Goal: Task Accomplishment & Management: Complete application form

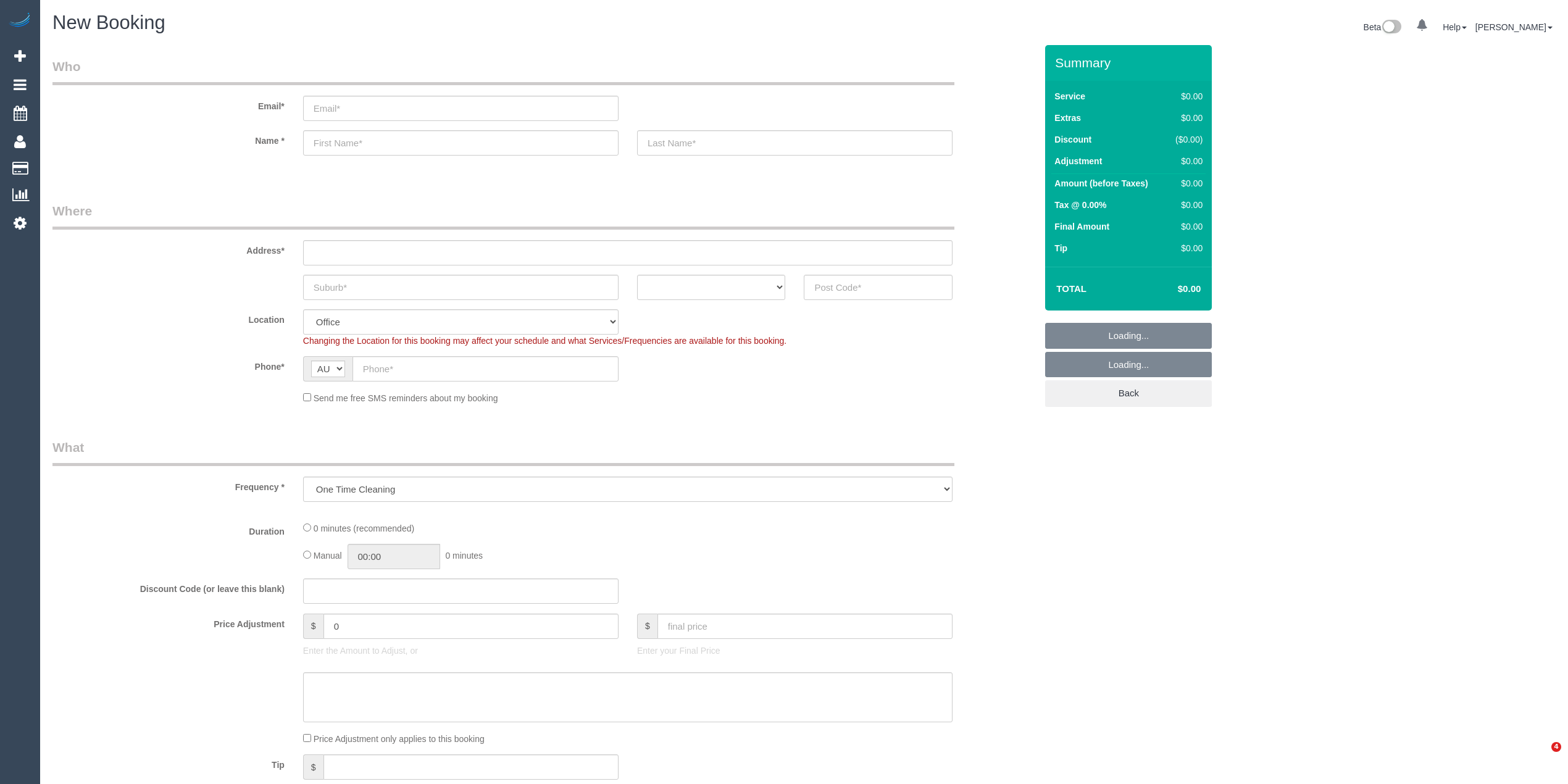
select select "object:2054"
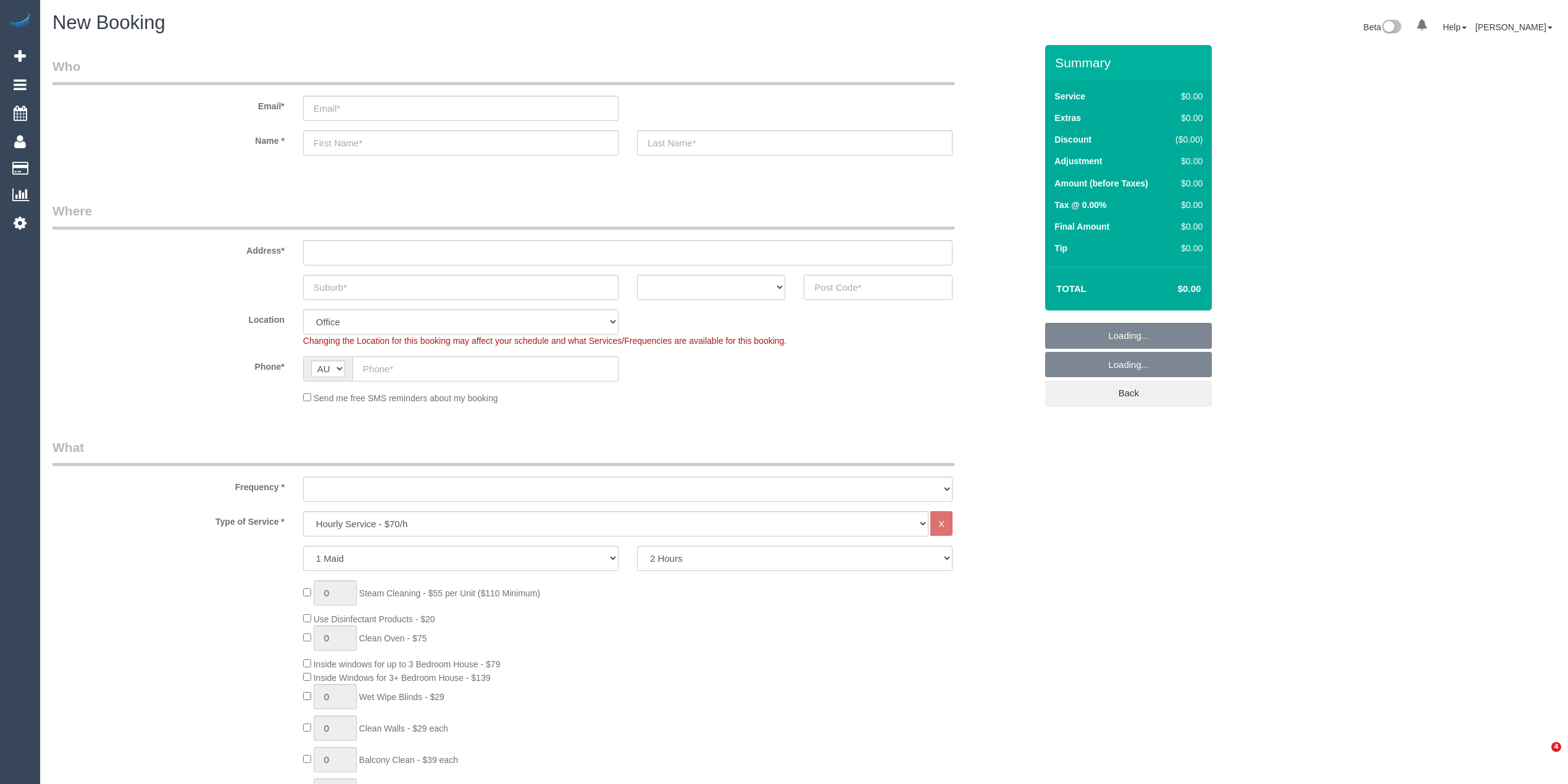
select select "object:2054"
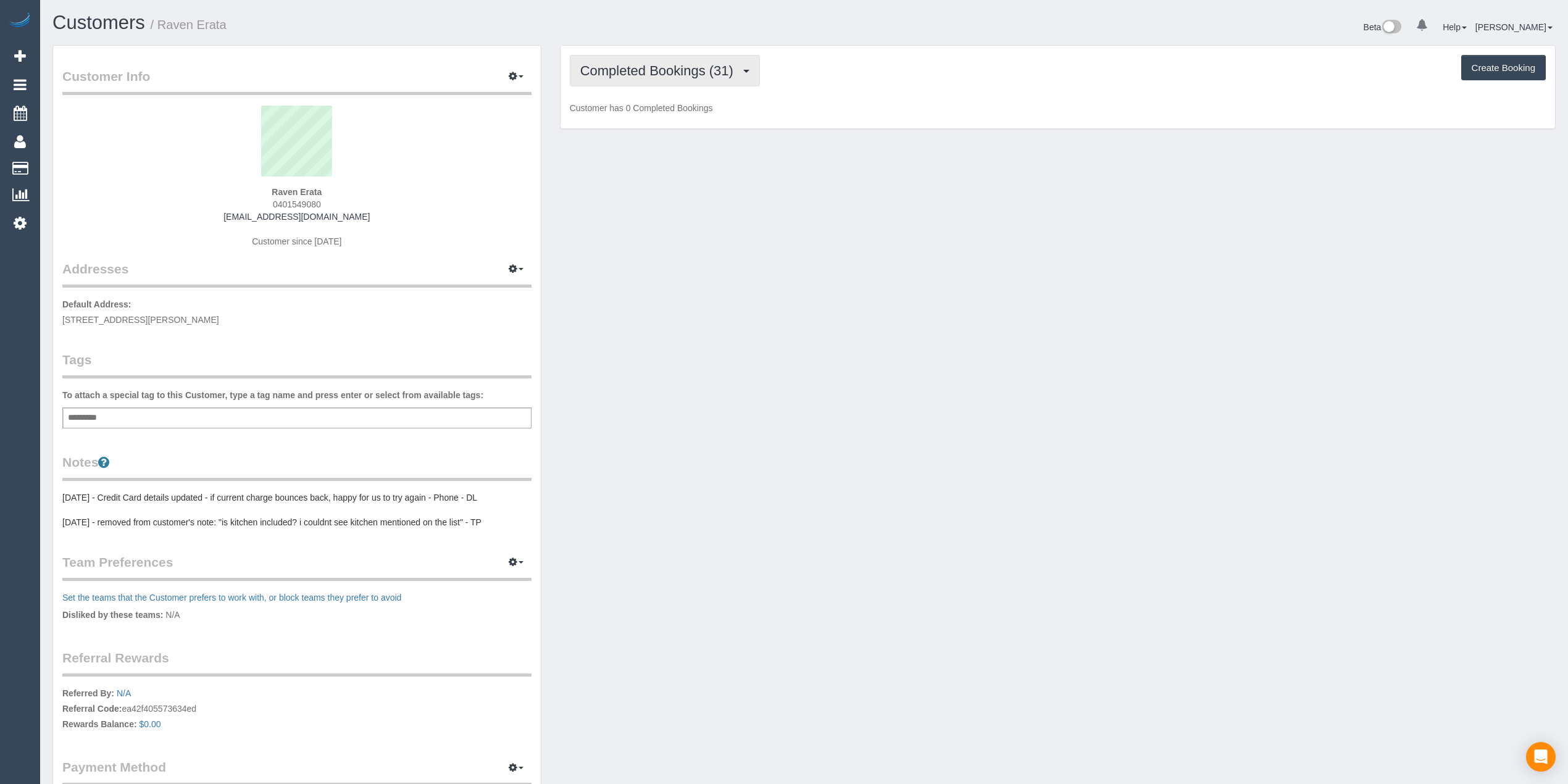
click at [645, 67] on span "Completed Bookings (31)" at bounding box center [660, 71] width 159 height 16
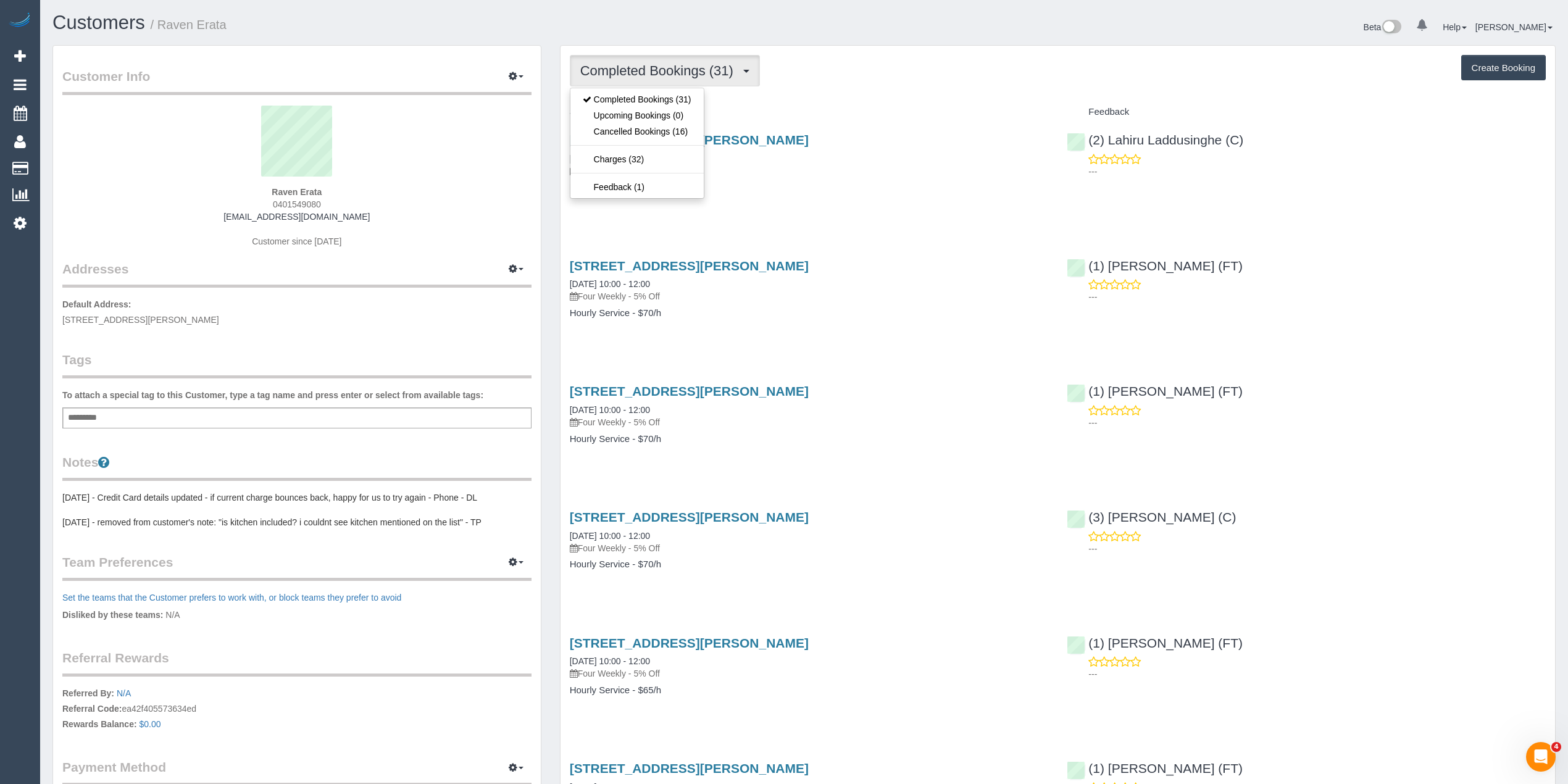
click at [645, 67] on span "Completed Bookings (31)" at bounding box center [660, 71] width 159 height 16
click at [1496, 60] on button "Create Booking" at bounding box center [1503, 68] width 85 height 26
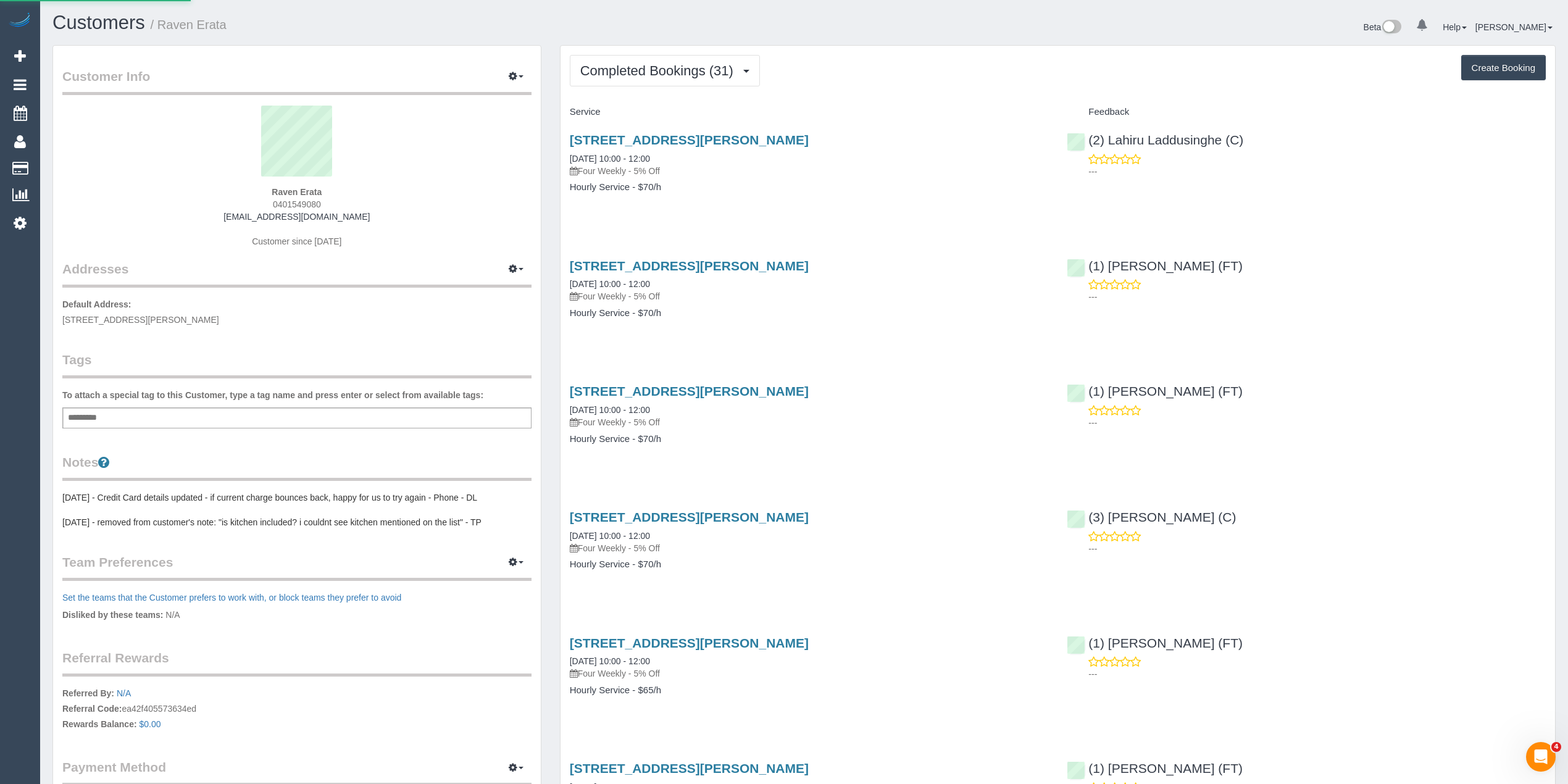
select select "VIC"
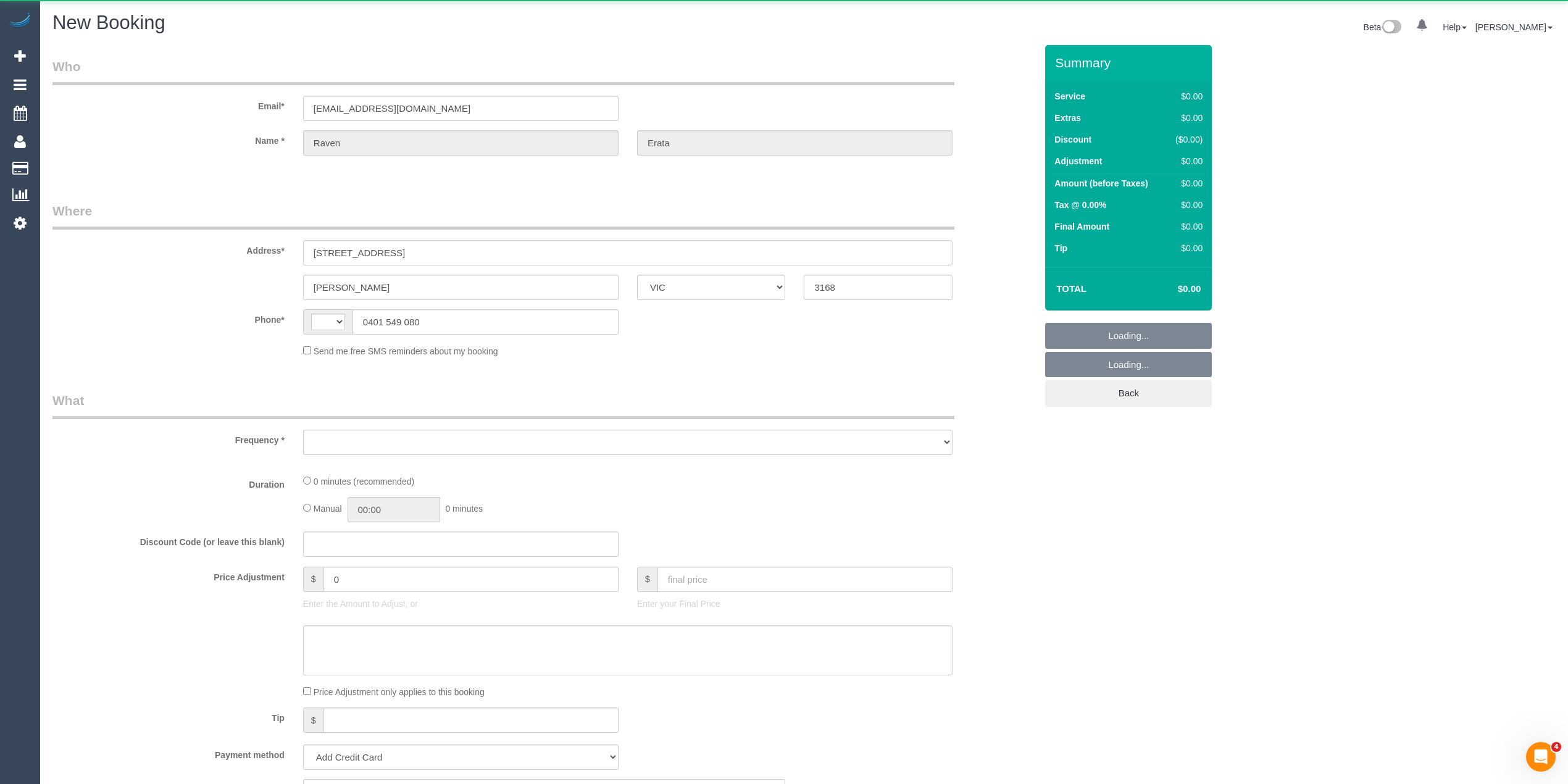
select select "string:AU"
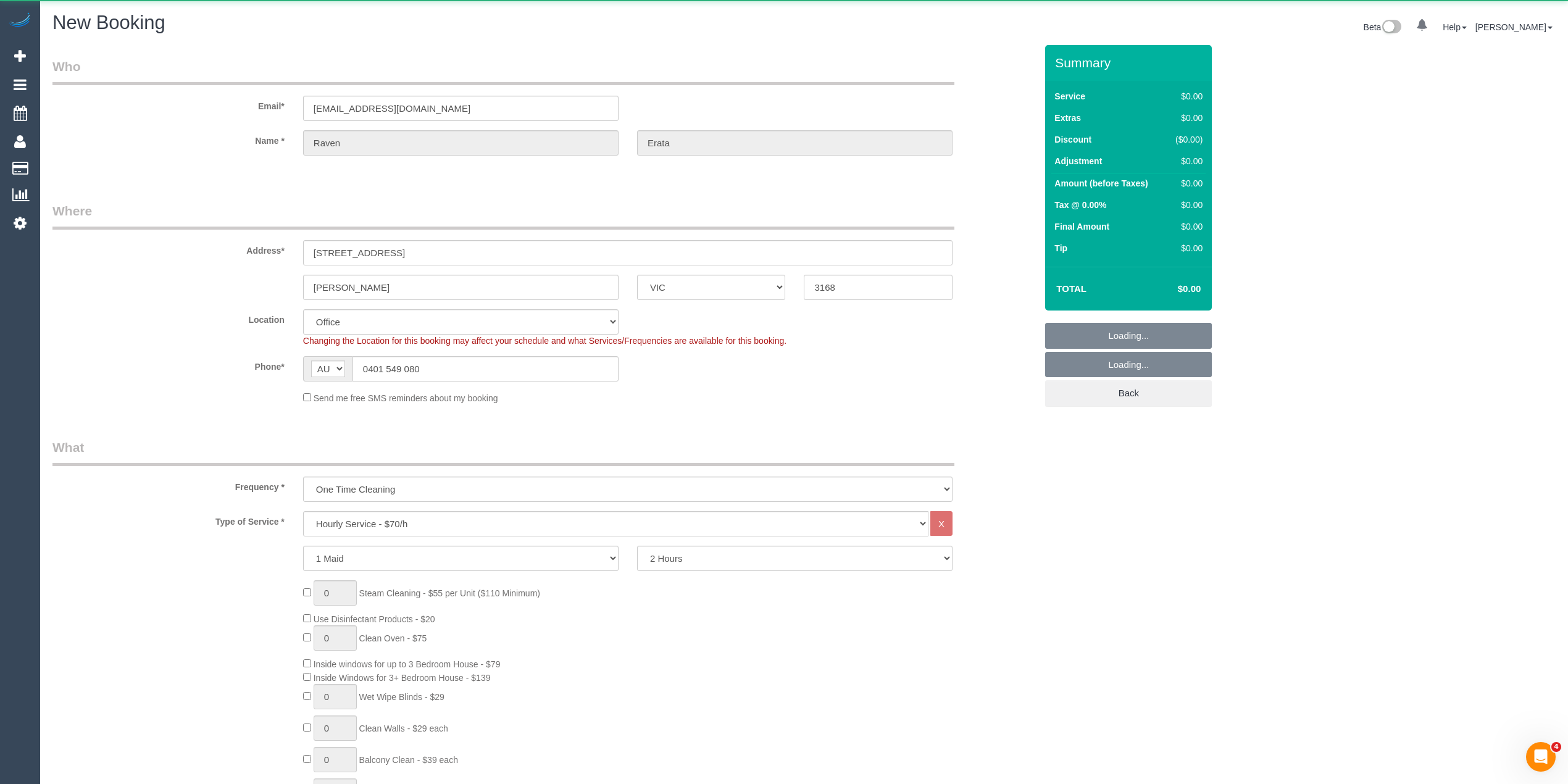
select select "object:3161"
select select "string:stripe-pm_1NdMjg2GScqysDRVdUrZET4F"
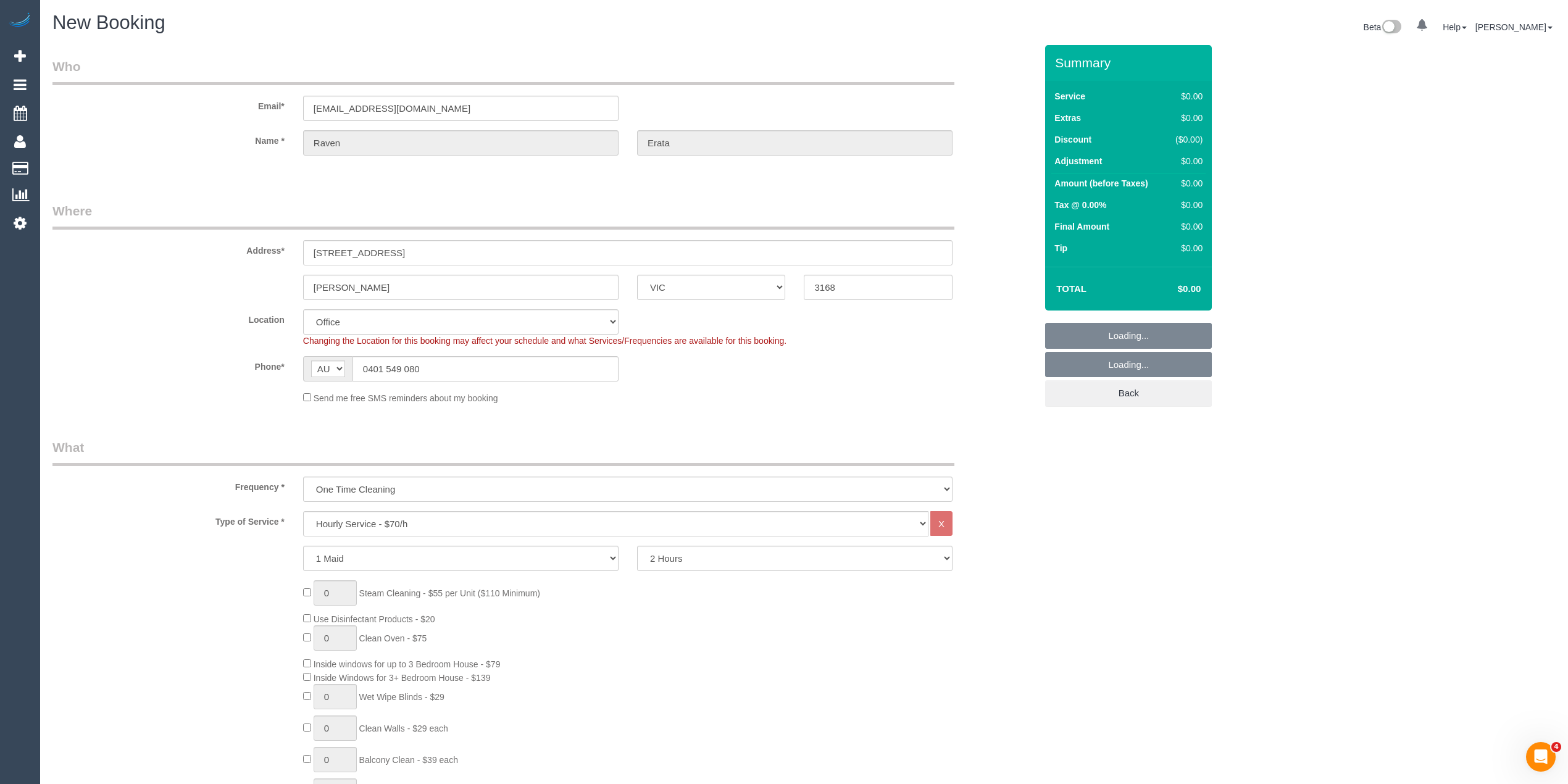
select select "48"
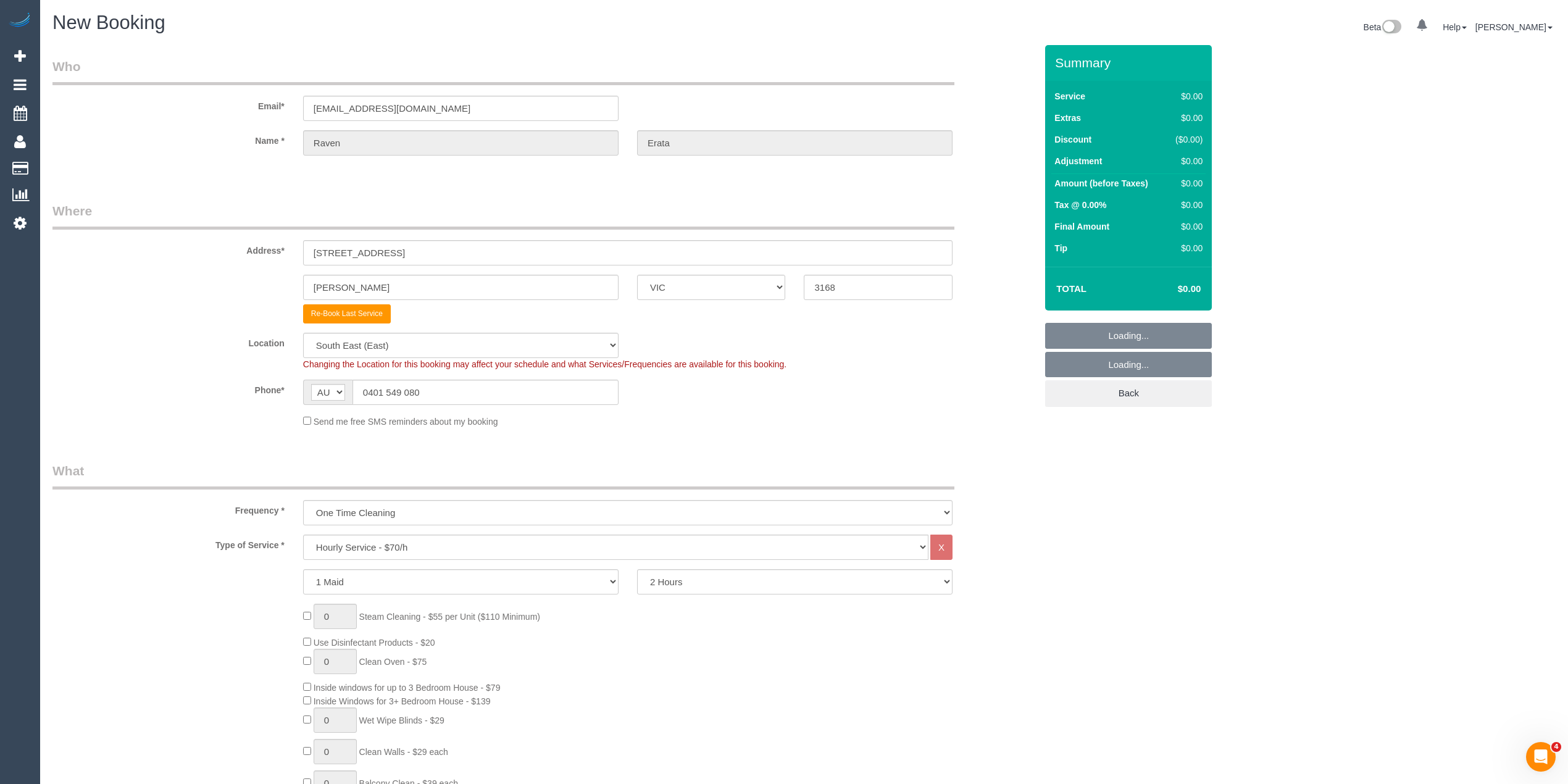
select select "object:3171"
drag, startPoint x: 259, startPoint y: 237, endPoint x: 244, endPoint y: 235, distance: 15.1
click at [244, 235] on div "Address* 2/139 Moriah Street" at bounding box center [543, 234] width 1002 height 63
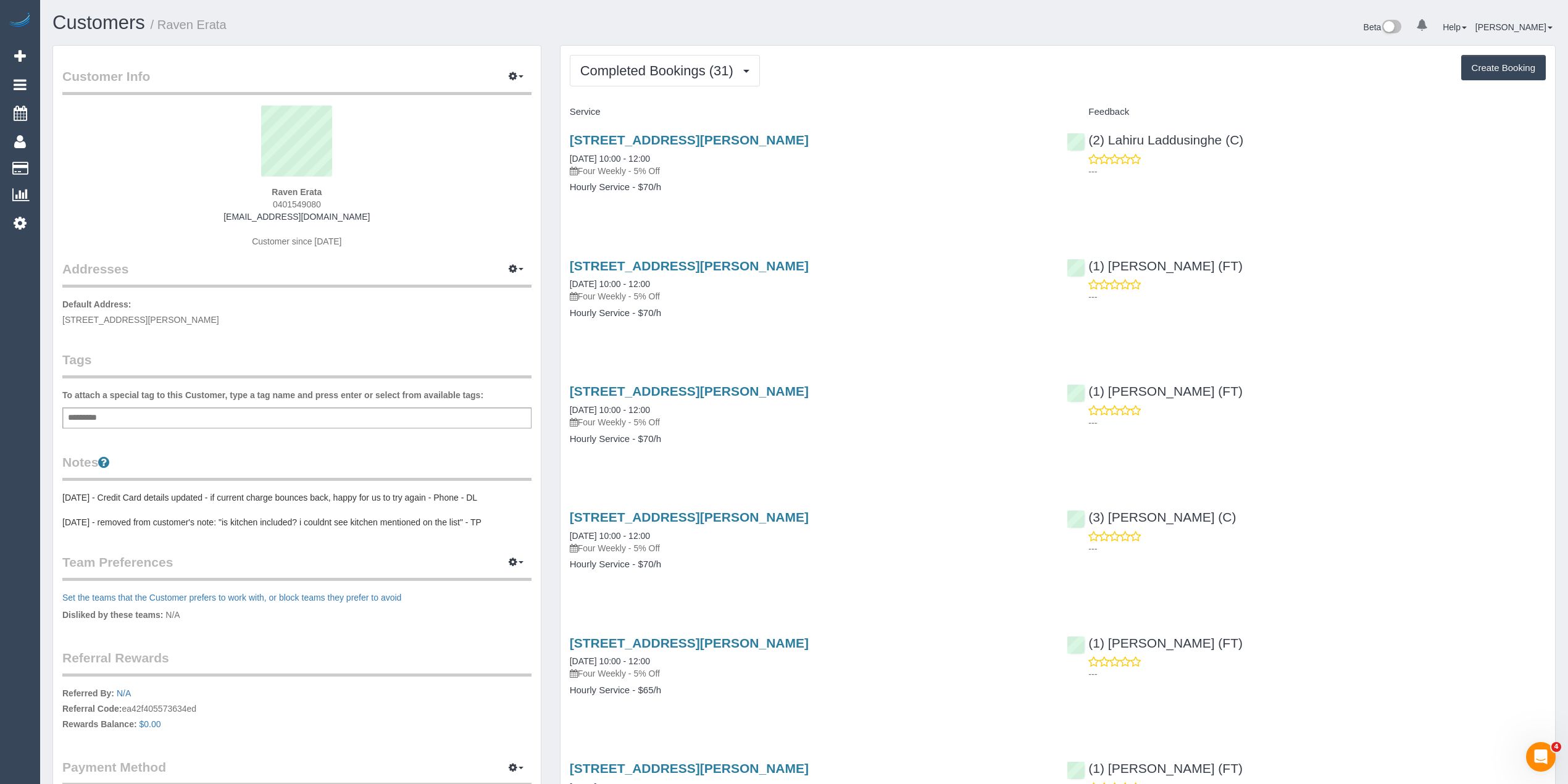
click at [1492, 58] on button "Create Booking" at bounding box center [1503, 68] width 85 height 26
select select "VIC"
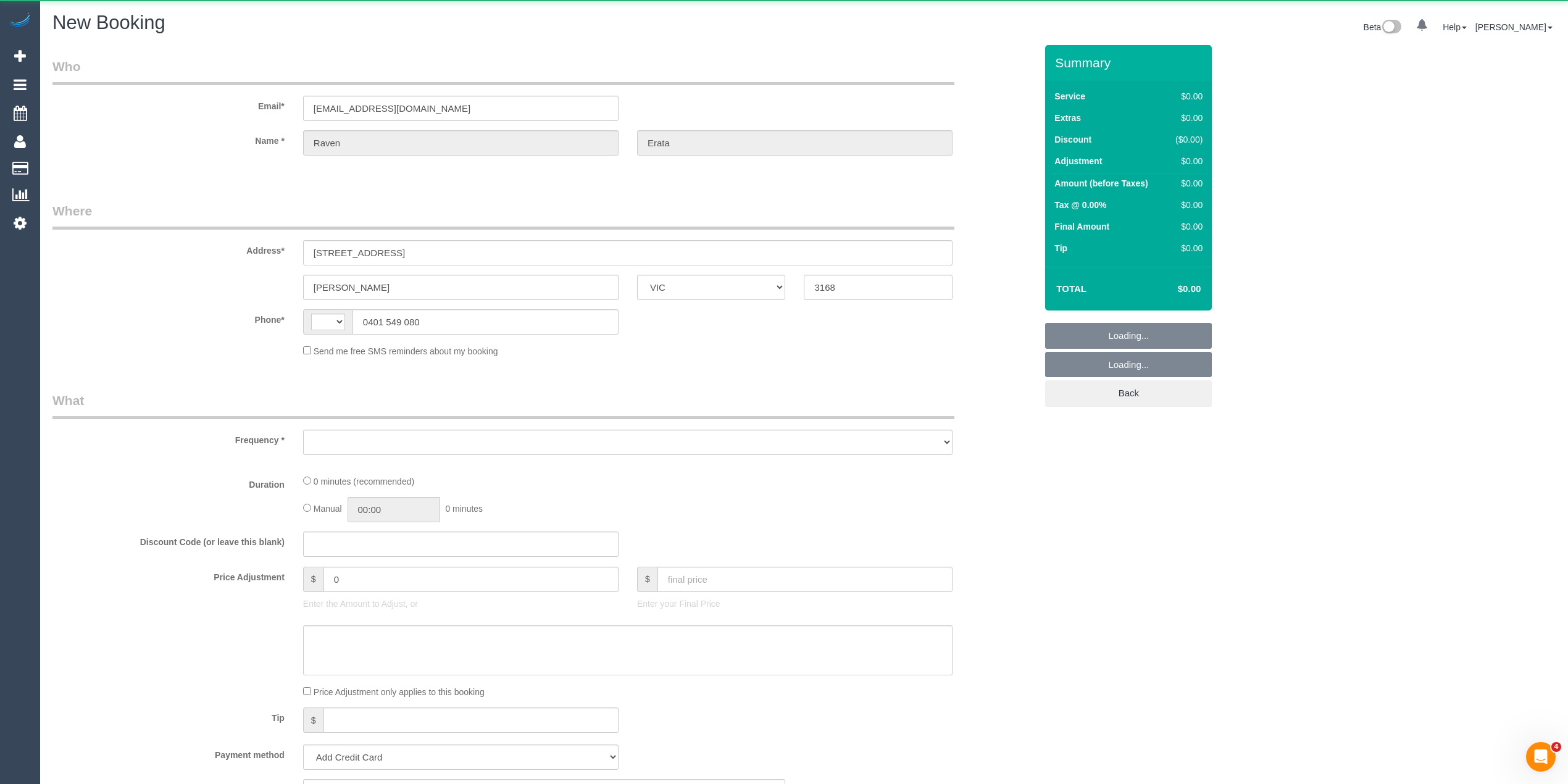
select select "object:1502"
select select "string:stripe-pm_1NdMjg2GScqysDRVdUrZET4F"
select select "string:AU"
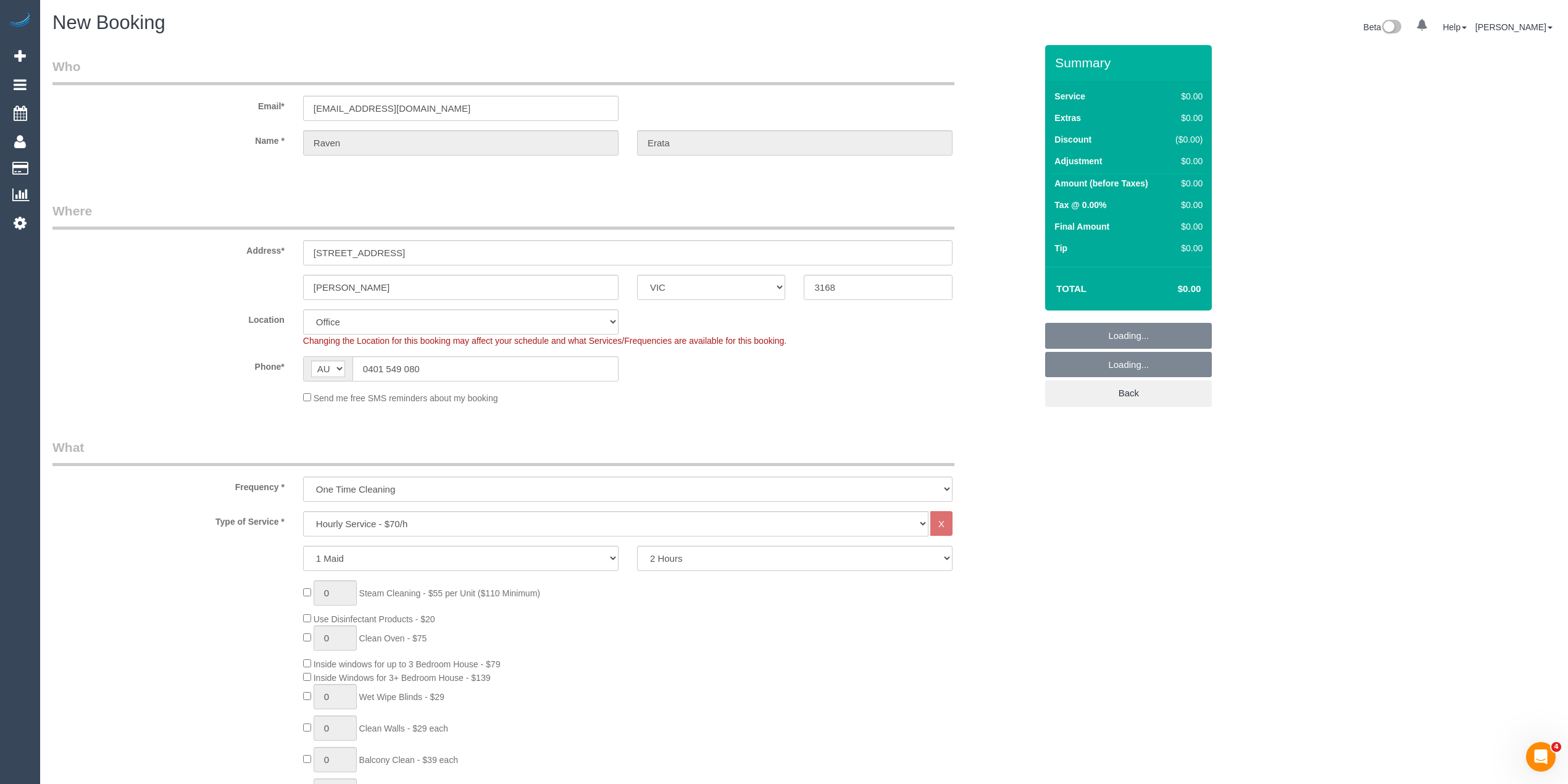
select select "object:1920"
select select "48"
select select "object:3166"
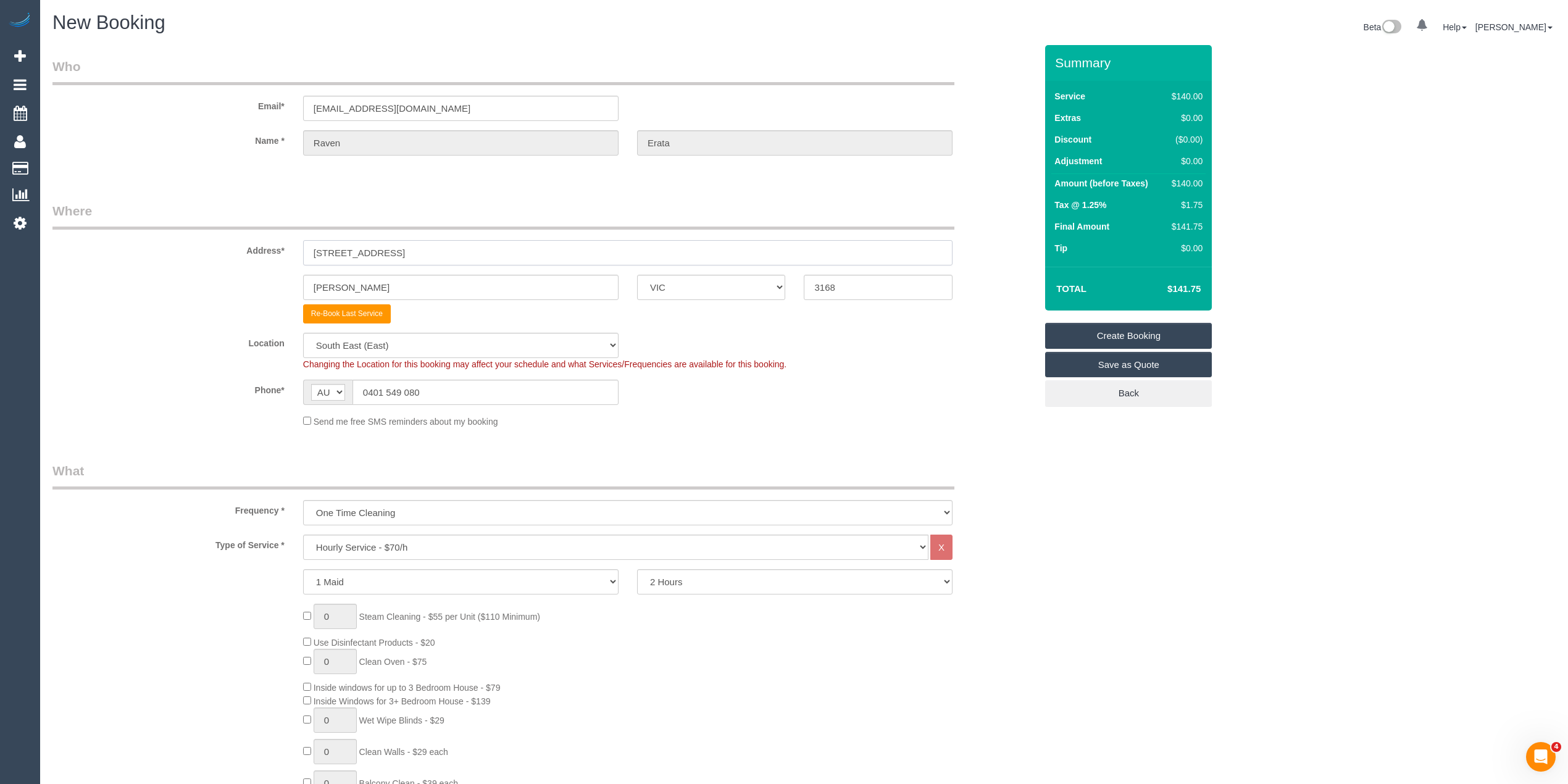
drag, startPoint x: 435, startPoint y: 250, endPoint x: 25, endPoint y: 288, distance: 411.8
paste input "1 Moishe Circui"
type input "21 Moishe Circuit"
drag, startPoint x: 368, startPoint y: 285, endPoint x: 252, endPoint y: 284, distance: 116.0
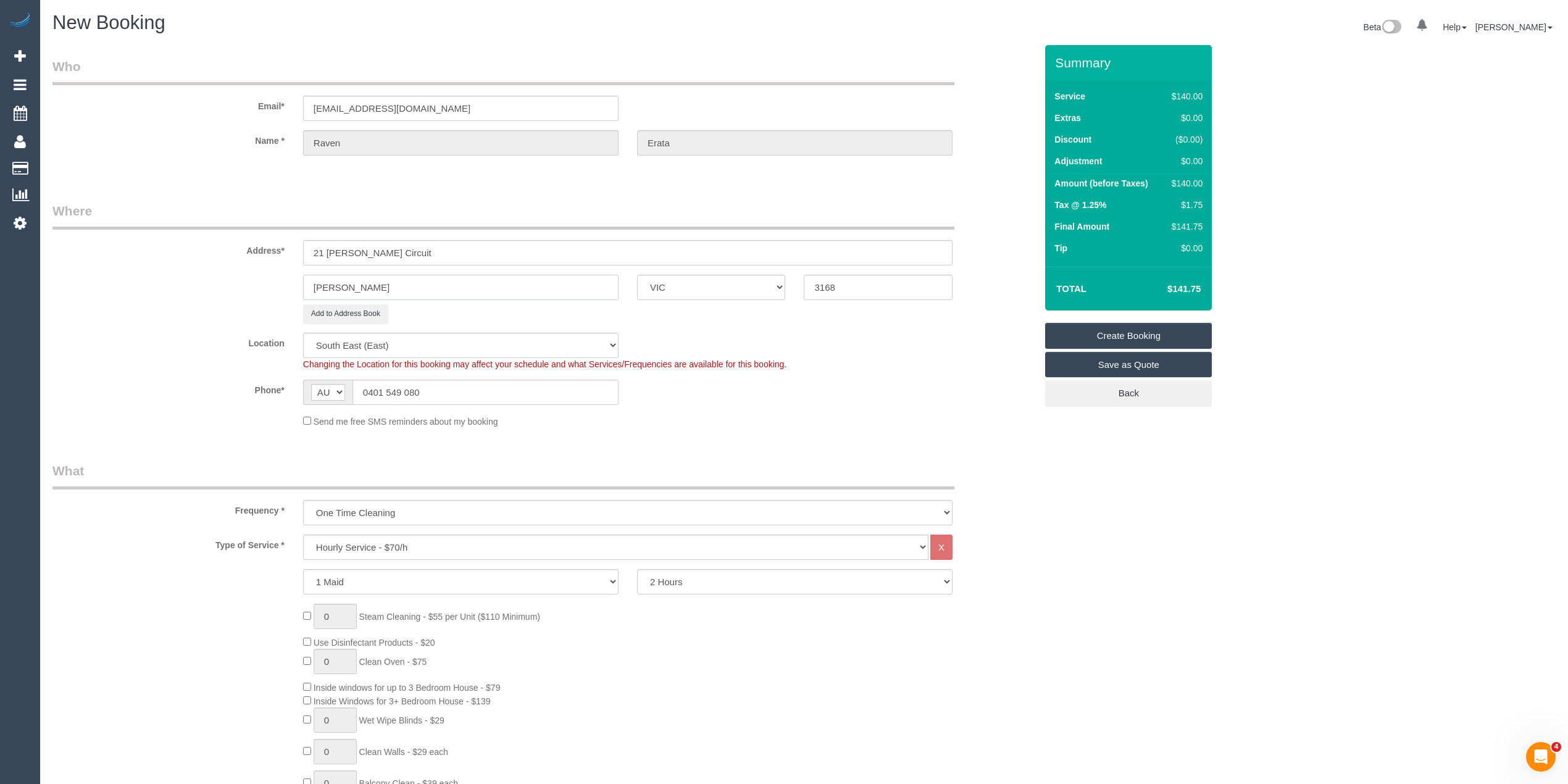
click at [253, 284] on div "Clayton ACT NSW NT QLD SA TAS VIC WA 3168" at bounding box center [543, 287] width 1002 height 25
paste input "Springvale"
type input "Springvale"
drag, startPoint x: 898, startPoint y: 284, endPoint x: 688, endPoint y: 288, distance: 210.0
click at [688, 288] on div "Springvale ACT NSW NT QLD SA TAS VIC WA 3168" at bounding box center [543, 287] width 1002 height 25
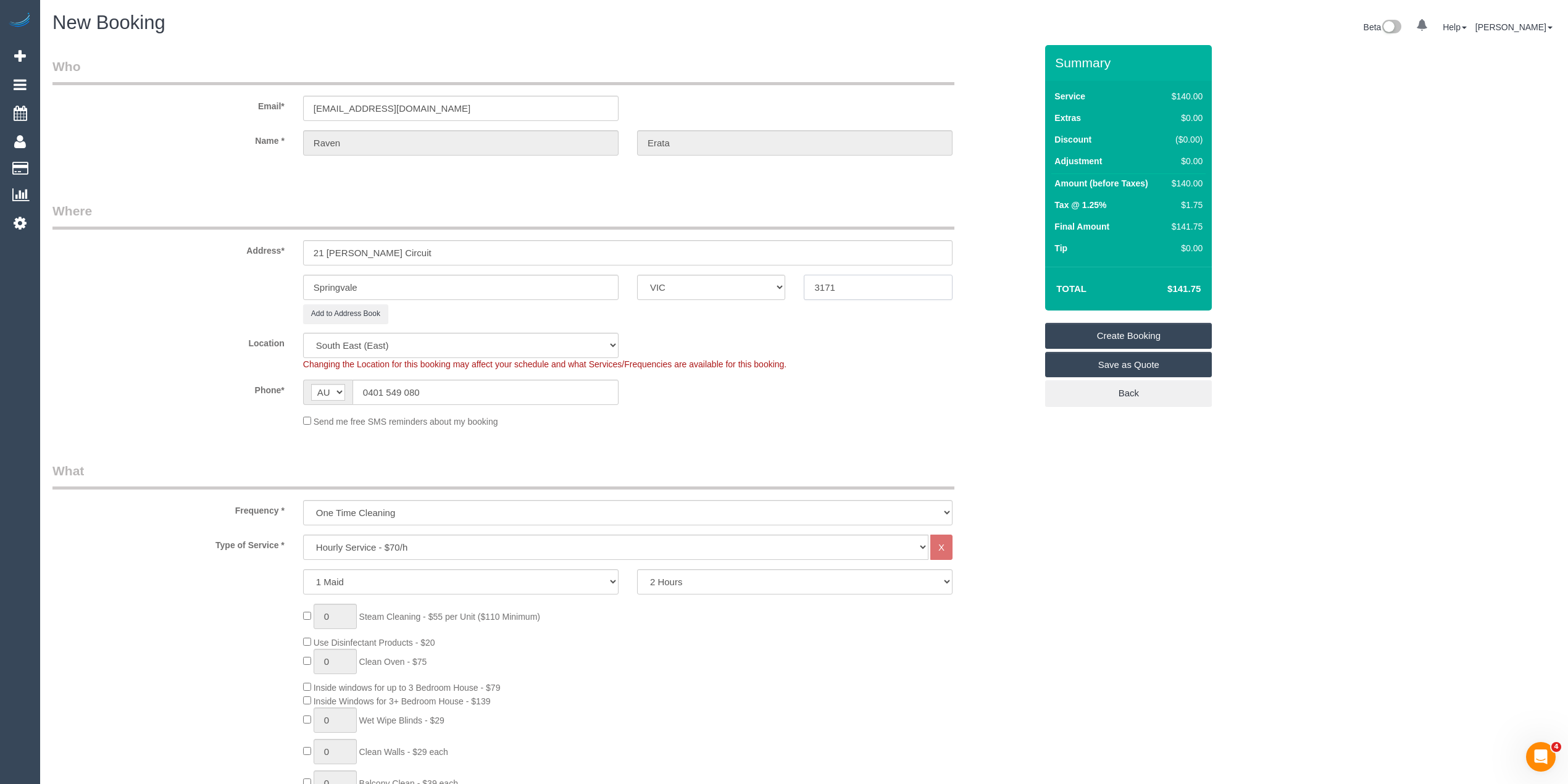
type input "3171"
select select "52"
click at [361, 509] on select "One Time Cleaning Weekly - 10% Off - 10.00% (0% for the First Booking) Fortnigh…" at bounding box center [627, 513] width 649 height 25
select select "object:3662"
click at [303, 501] on select "One Time Cleaning Weekly - 10% Off - 10.00% (0% for the First Booking) Fortnigh…" at bounding box center [627, 513] width 649 height 25
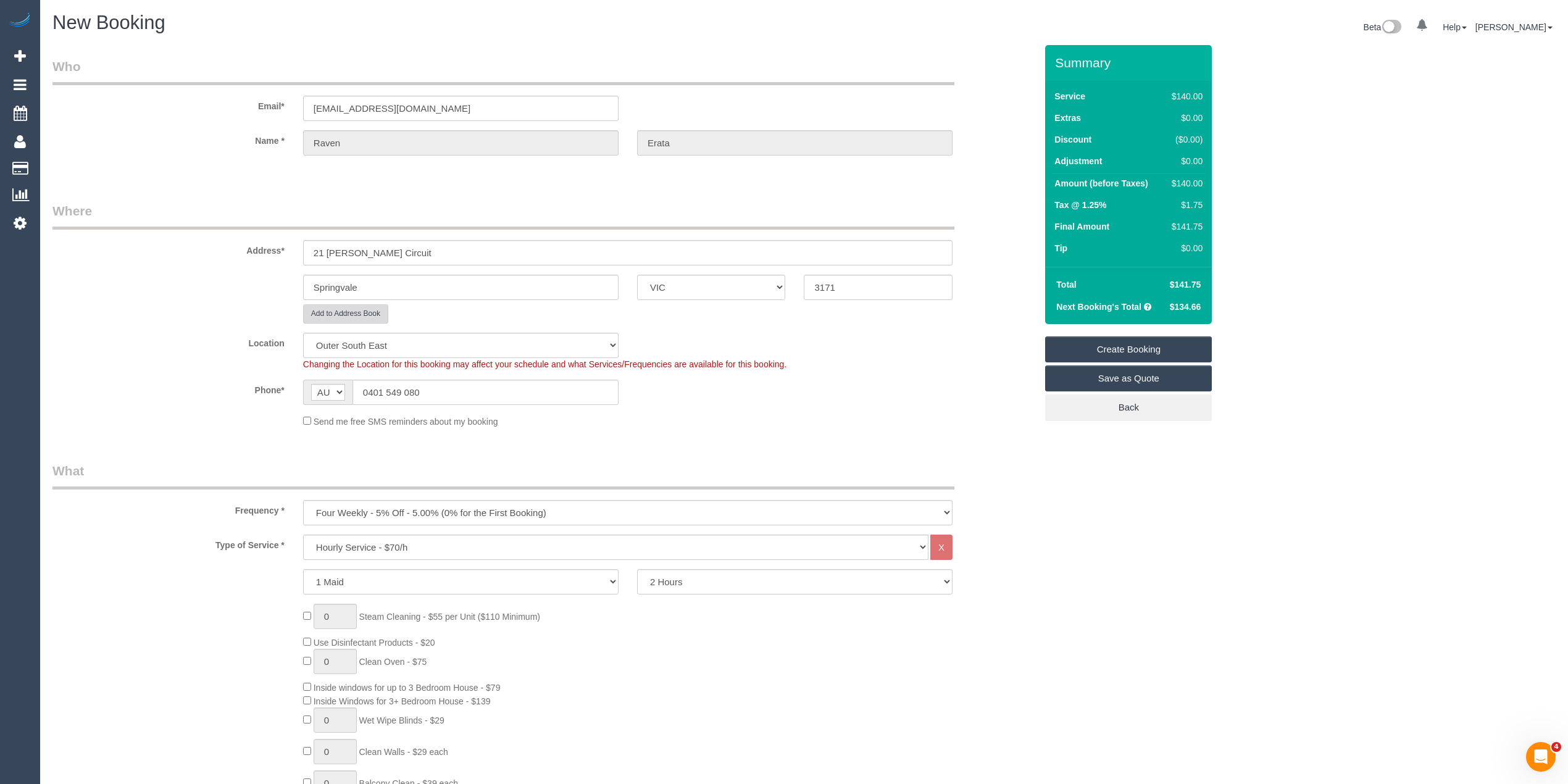
click at [337, 317] on button "Add to Address Book" at bounding box center [345, 314] width 85 height 20
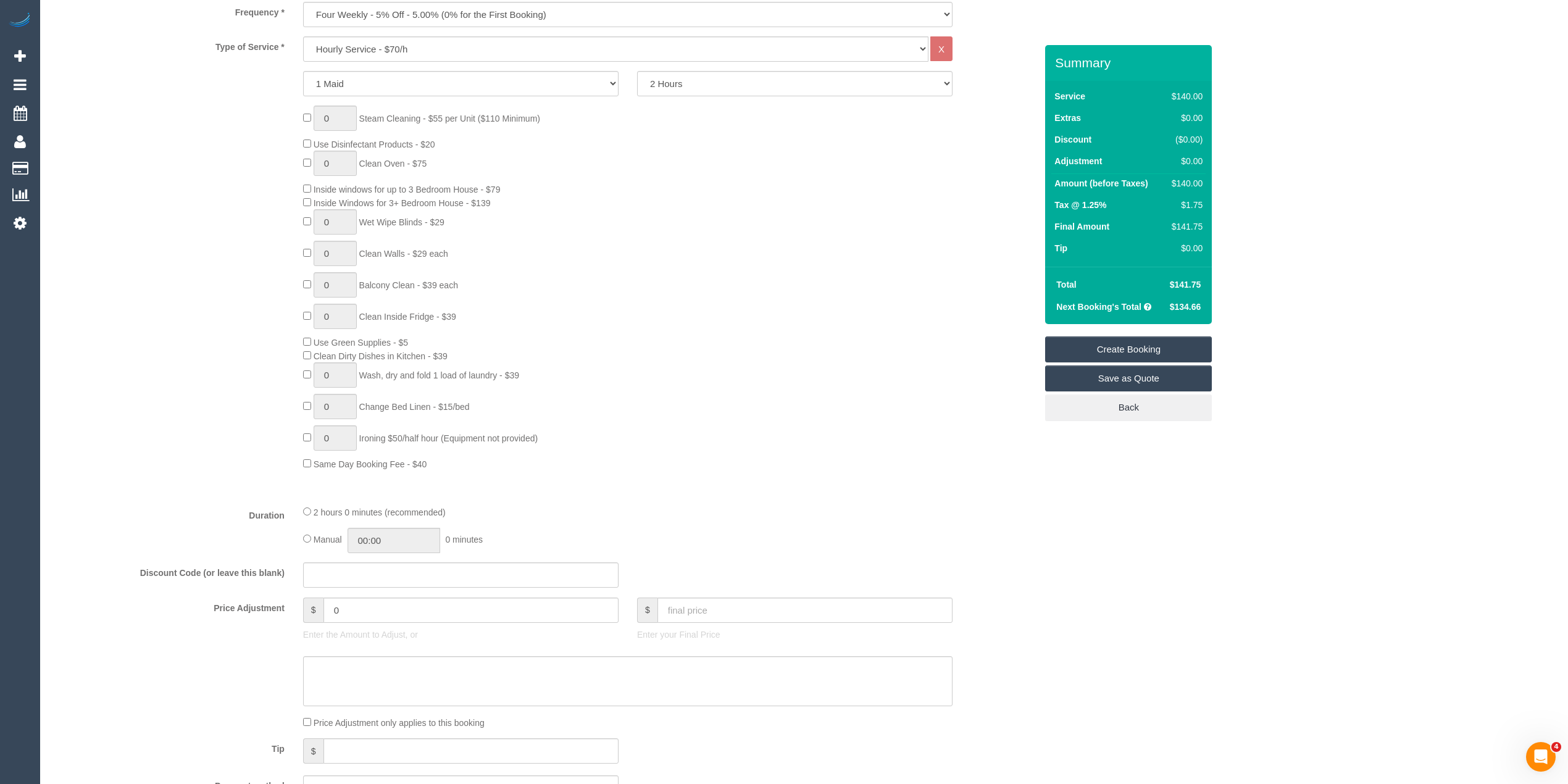
scroll to position [494, 0]
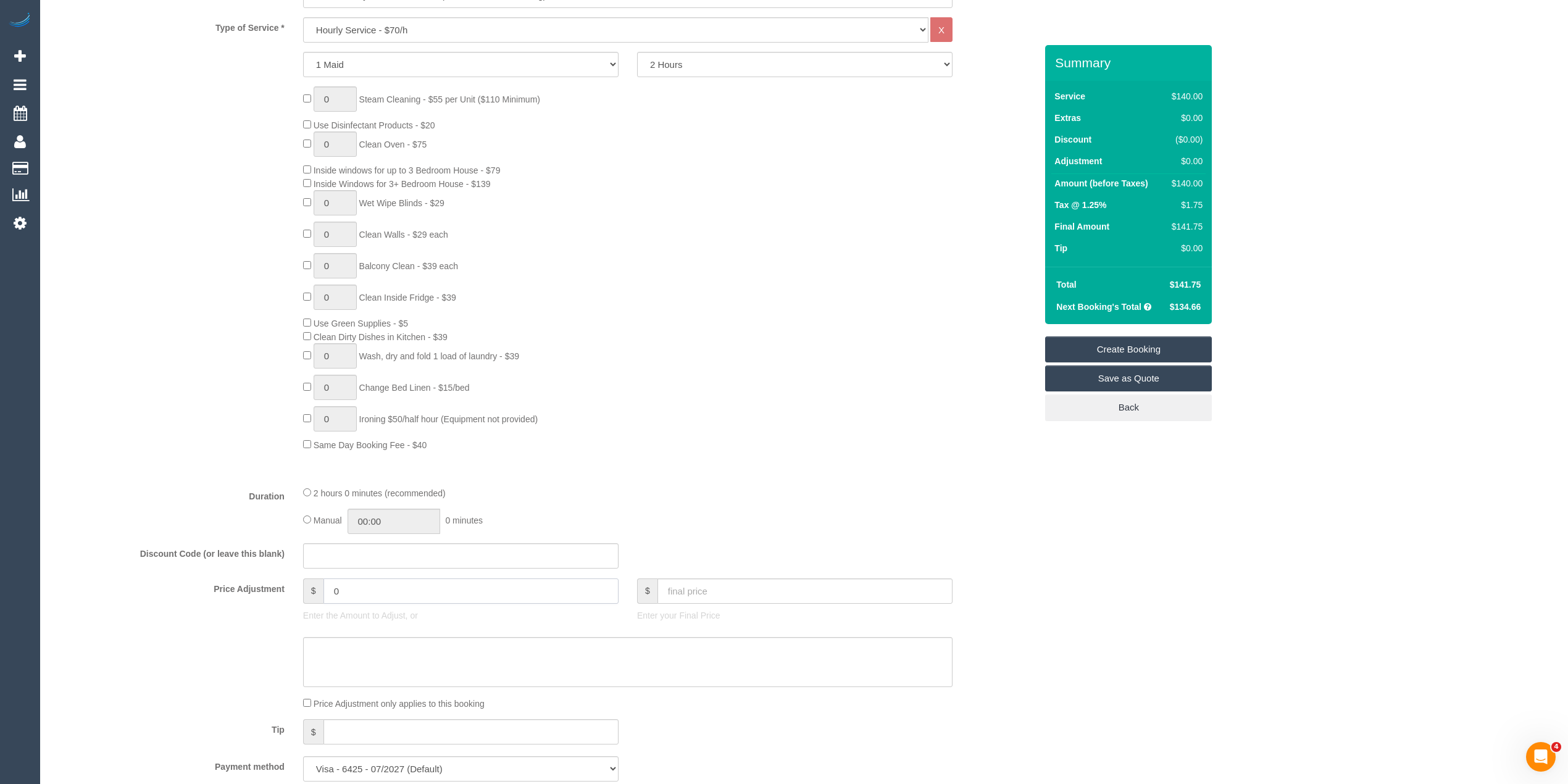
drag, startPoint x: 384, startPoint y: 593, endPoint x: 205, endPoint y: 551, distance: 183.9
click at [215, 561] on fieldset "What Frequency * One Time Cleaning Weekly - 10% Off - 10.00% (0% for the First …" at bounding box center [543, 367] width 983 height 847
type input "-7.5"
click at [321, 649] on textarea at bounding box center [627, 663] width 649 height 50
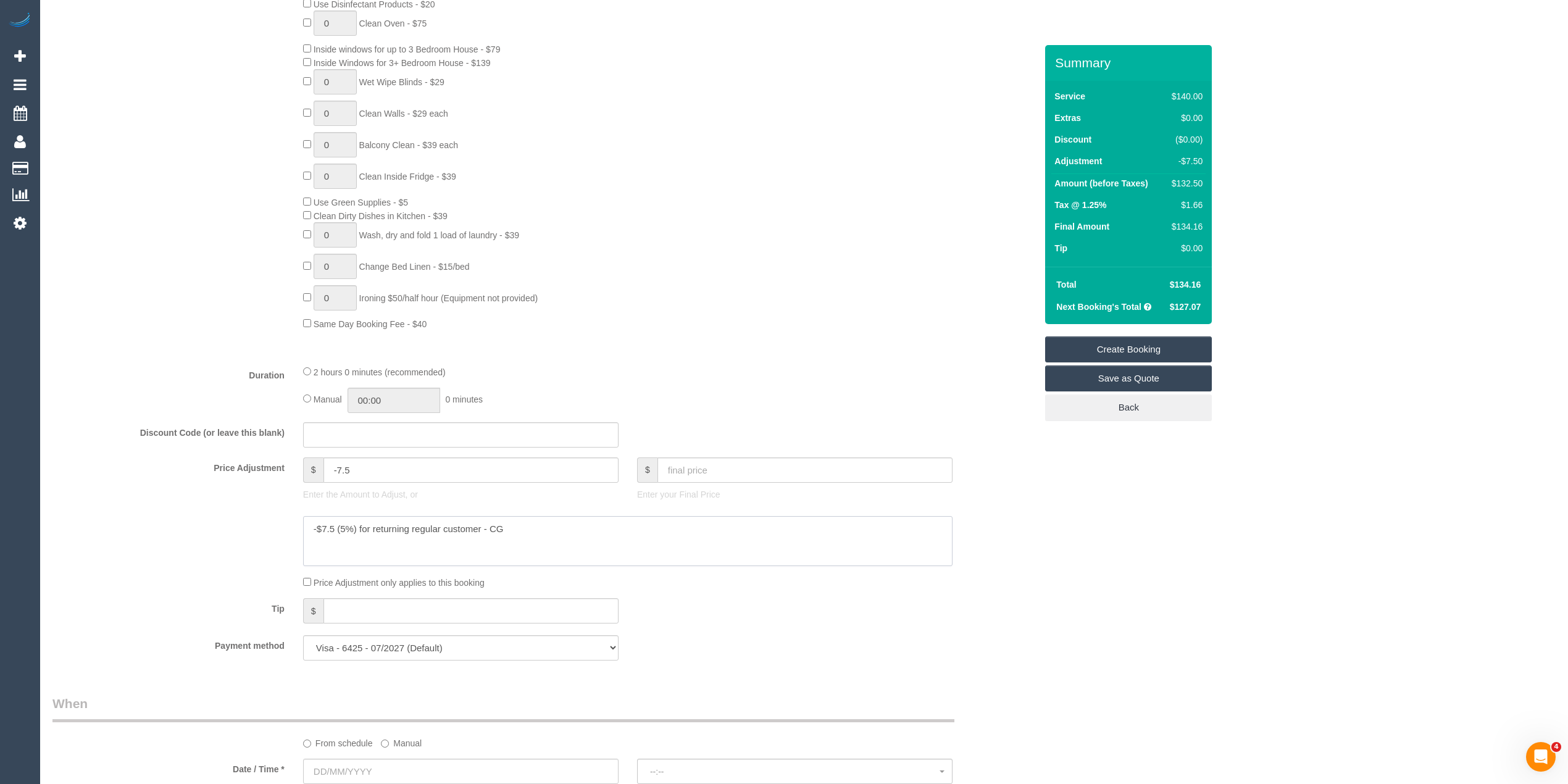
scroll to position [823, 0]
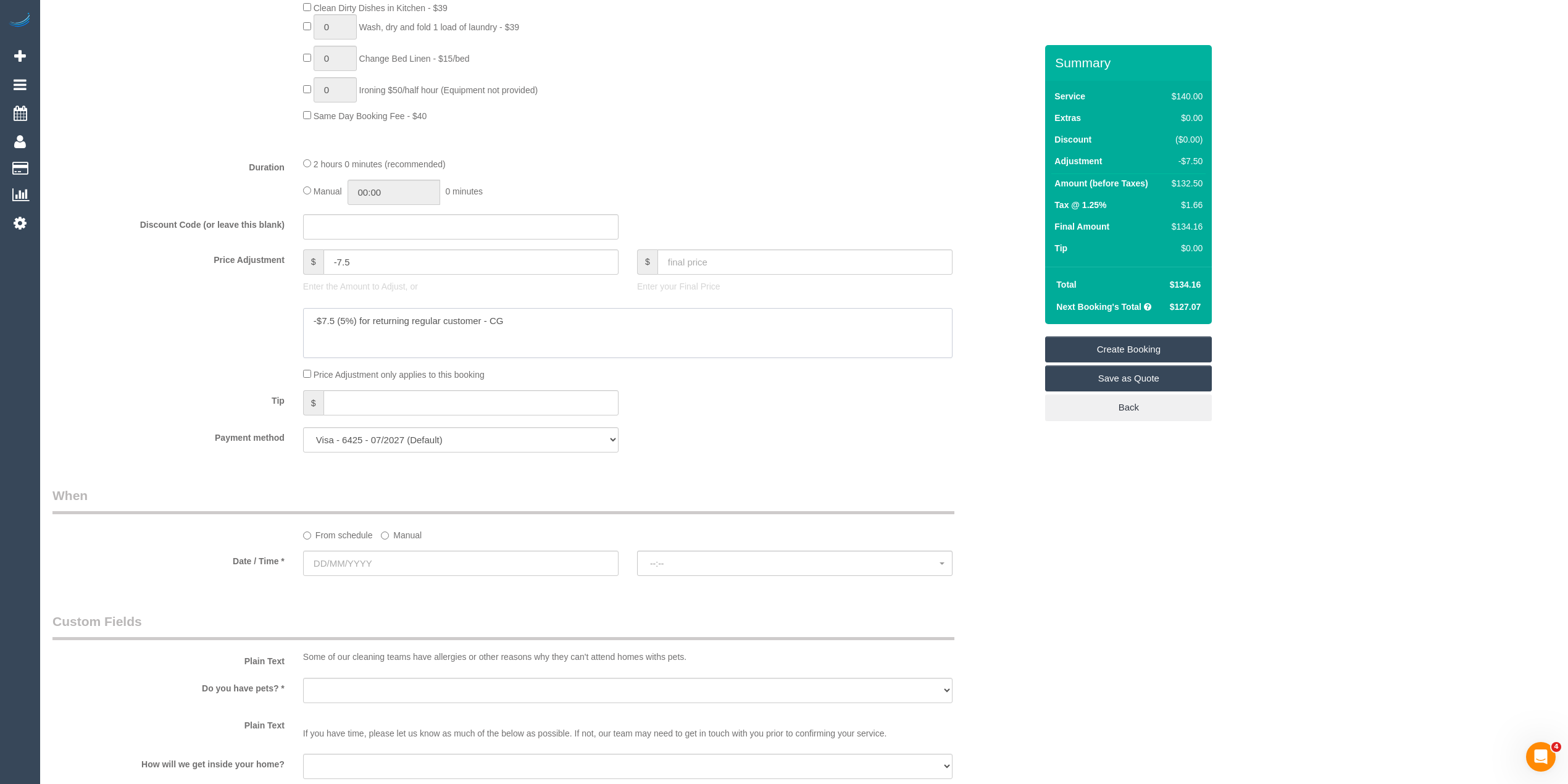
type textarea "-$7.5 (5%) for returning regular customer - CG"
click at [332, 561] on input "text" at bounding box center [460, 563] width 315 height 25
click at [449, 588] on span "Next" at bounding box center [452, 589] width 10 height 10
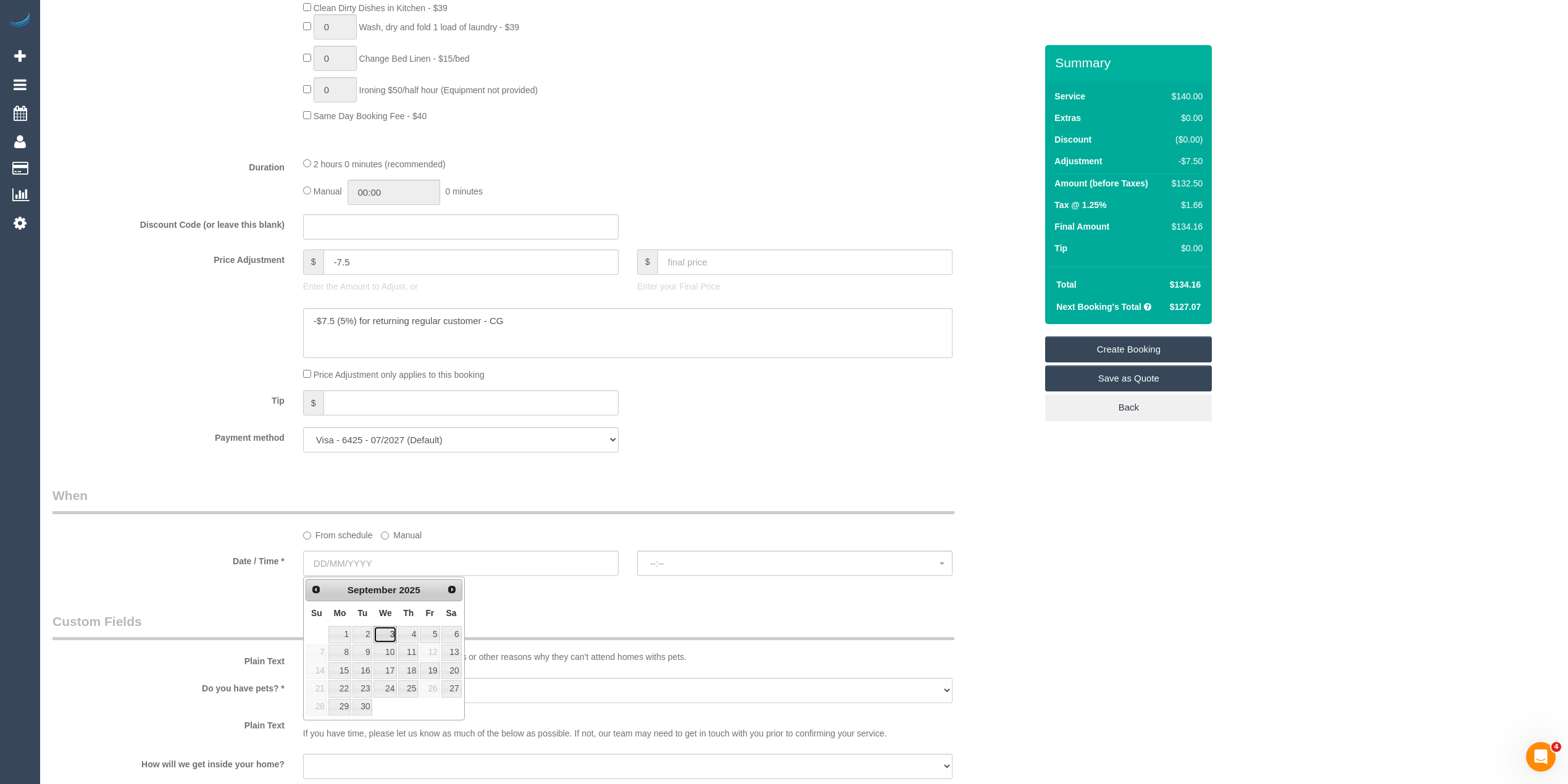
click at [387, 632] on link "3" at bounding box center [385, 635] width 23 height 17
type input "03/09/2025"
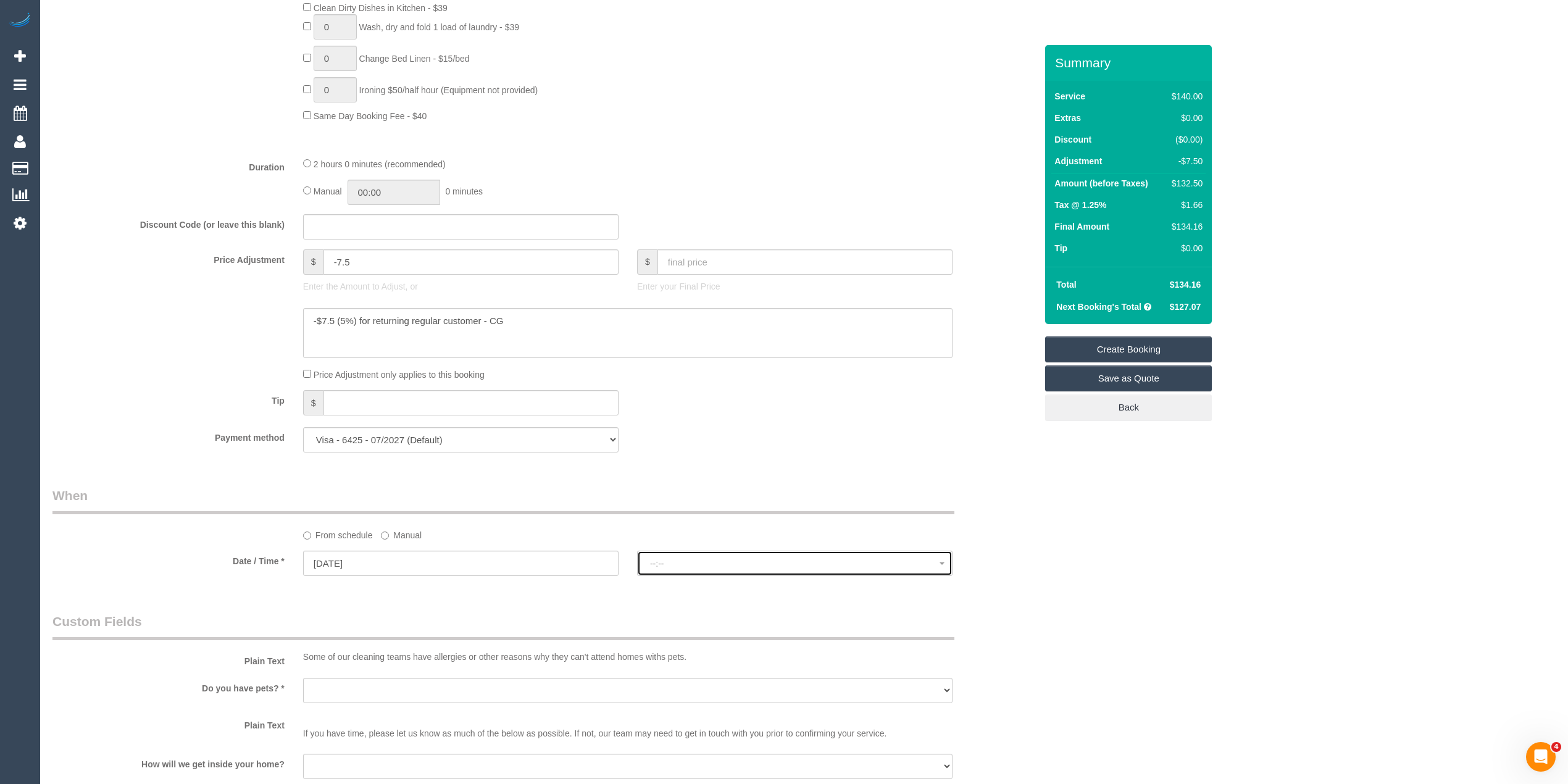
click at [734, 561] on span "--:--" at bounding box center [795, 563] width 290 height 10
select select "spot1"
click at [324, 561] on input "03/09/2025" at bounding box center [460, 563] width 315 height 25
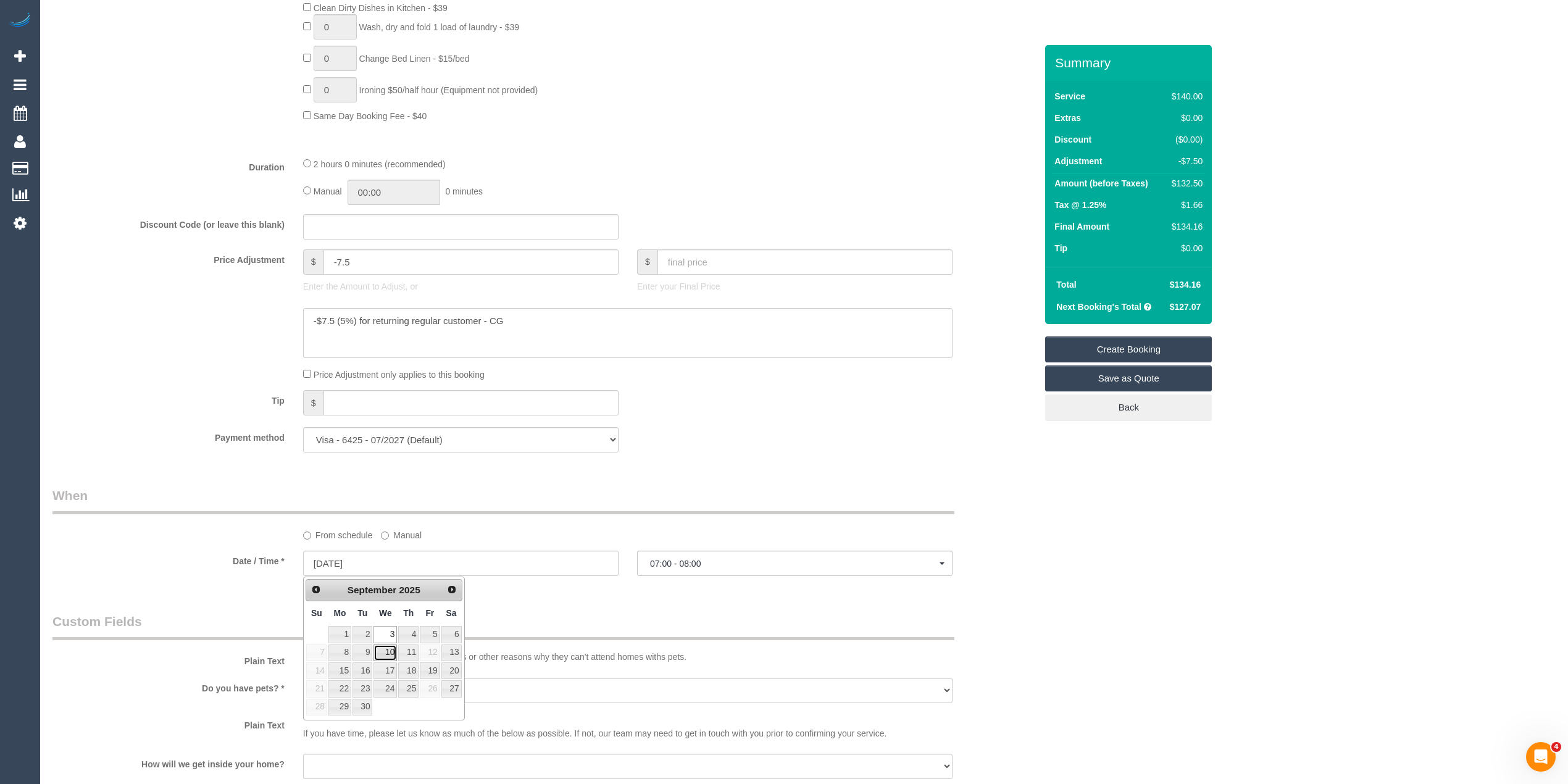
click at [383, 651] on link "10" at bounding box center [385, 653] width 23 height 17
type input "10/09/2025"
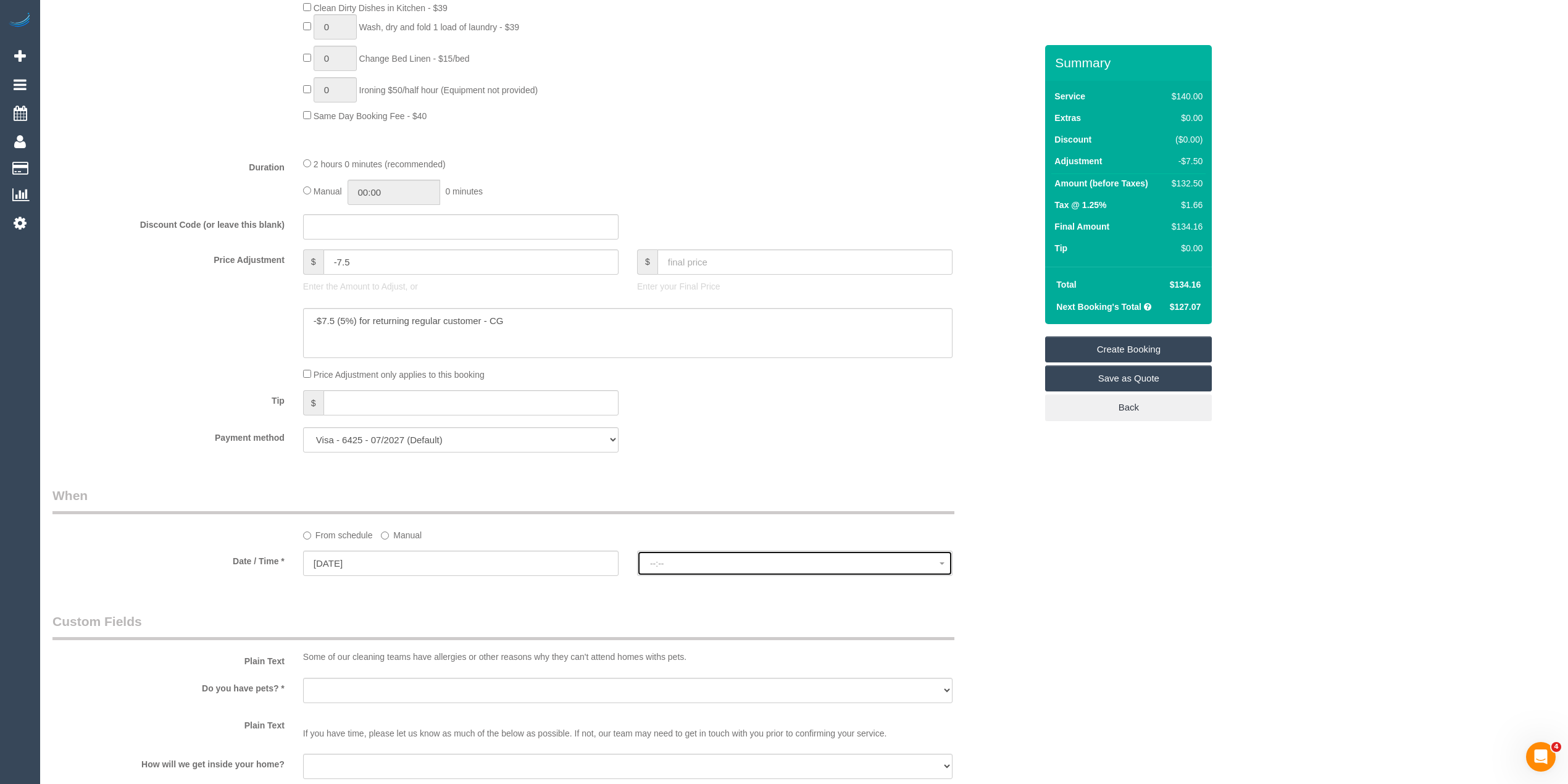
click at [665, 560] on span "--:--" at bounding box center [795, 563] width 290 height 10
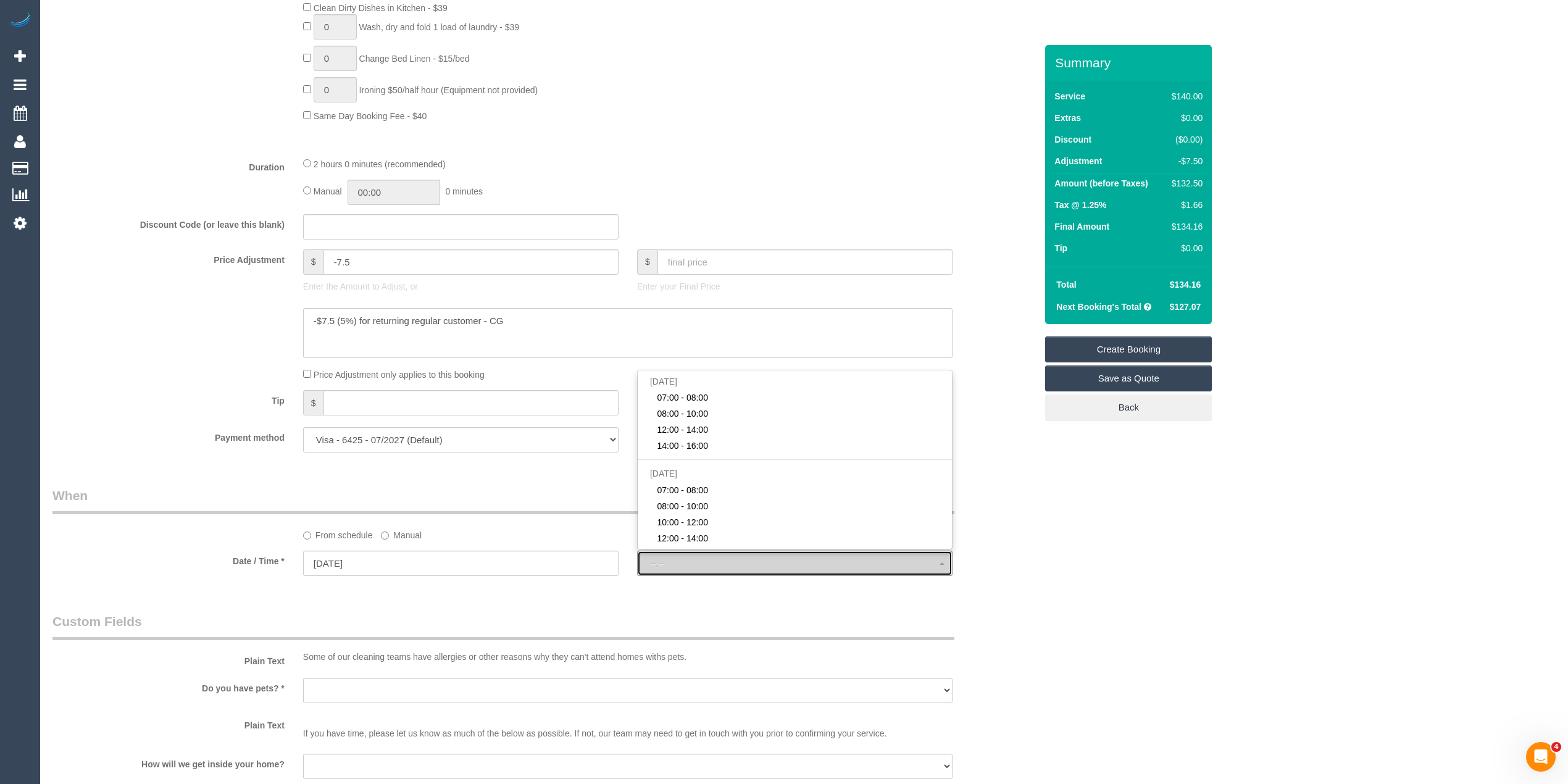
select select "spot21"
click at [348, 563] on input "10/09/2025" at bounding box center [460, 563] width 315 height 25
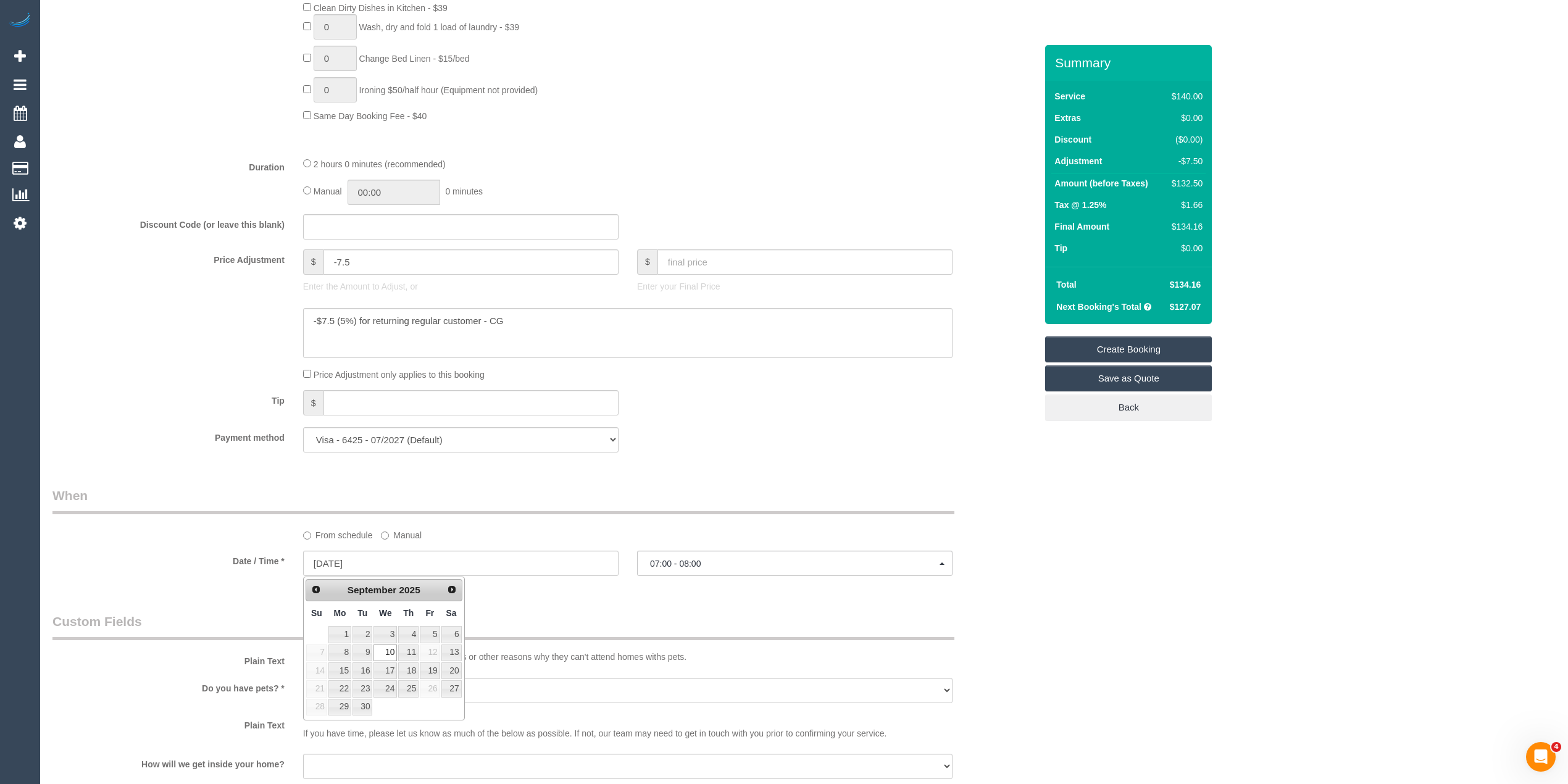
click at [391, 663] on td "17" at bounding box center [385, 670] width 24 height 18
type input "17/09/2025"
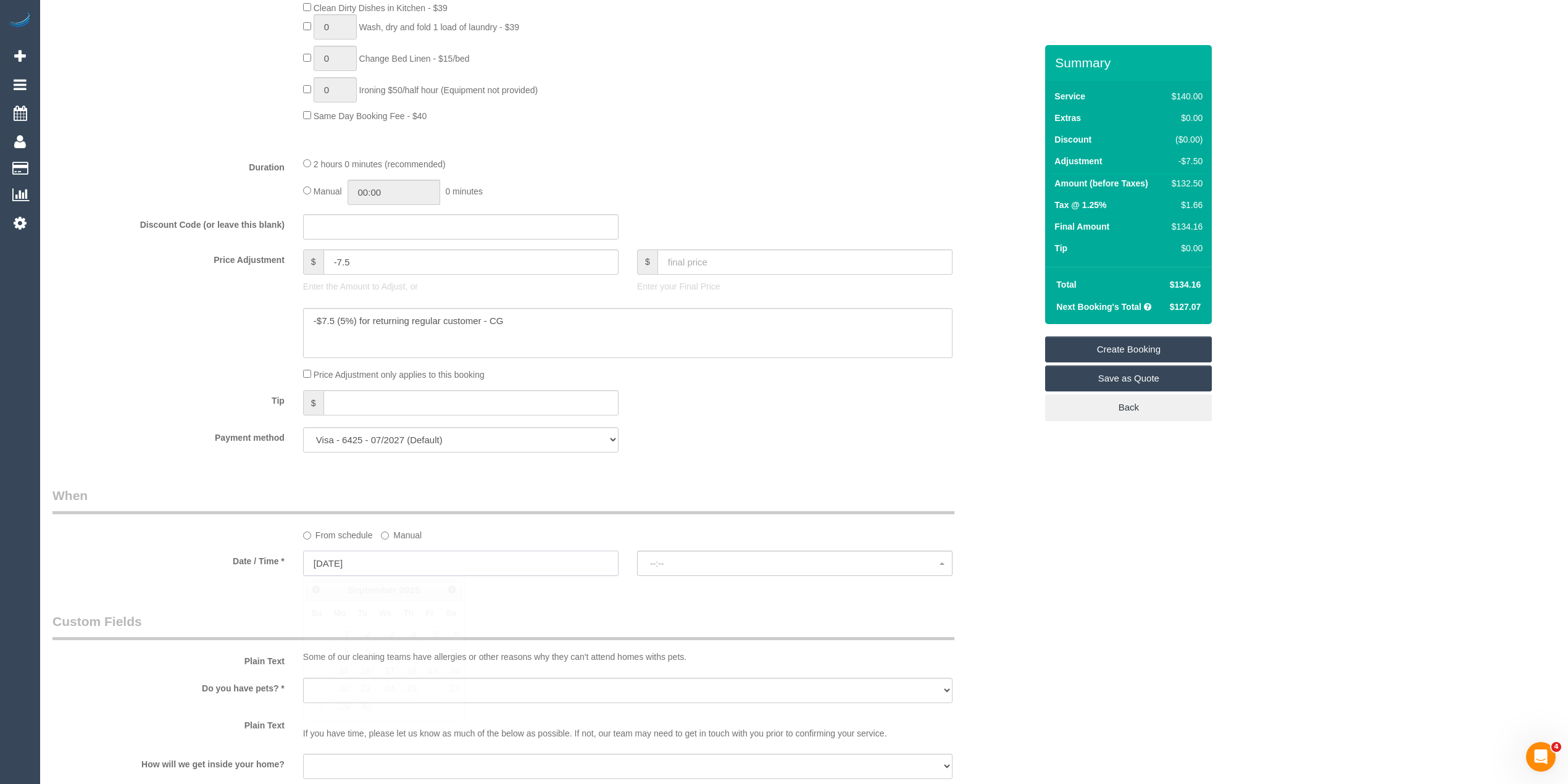
click at [361, 562] on input "17/09/2025" at bounding box center [460, 563] width 315 height 25
select select "spot37"
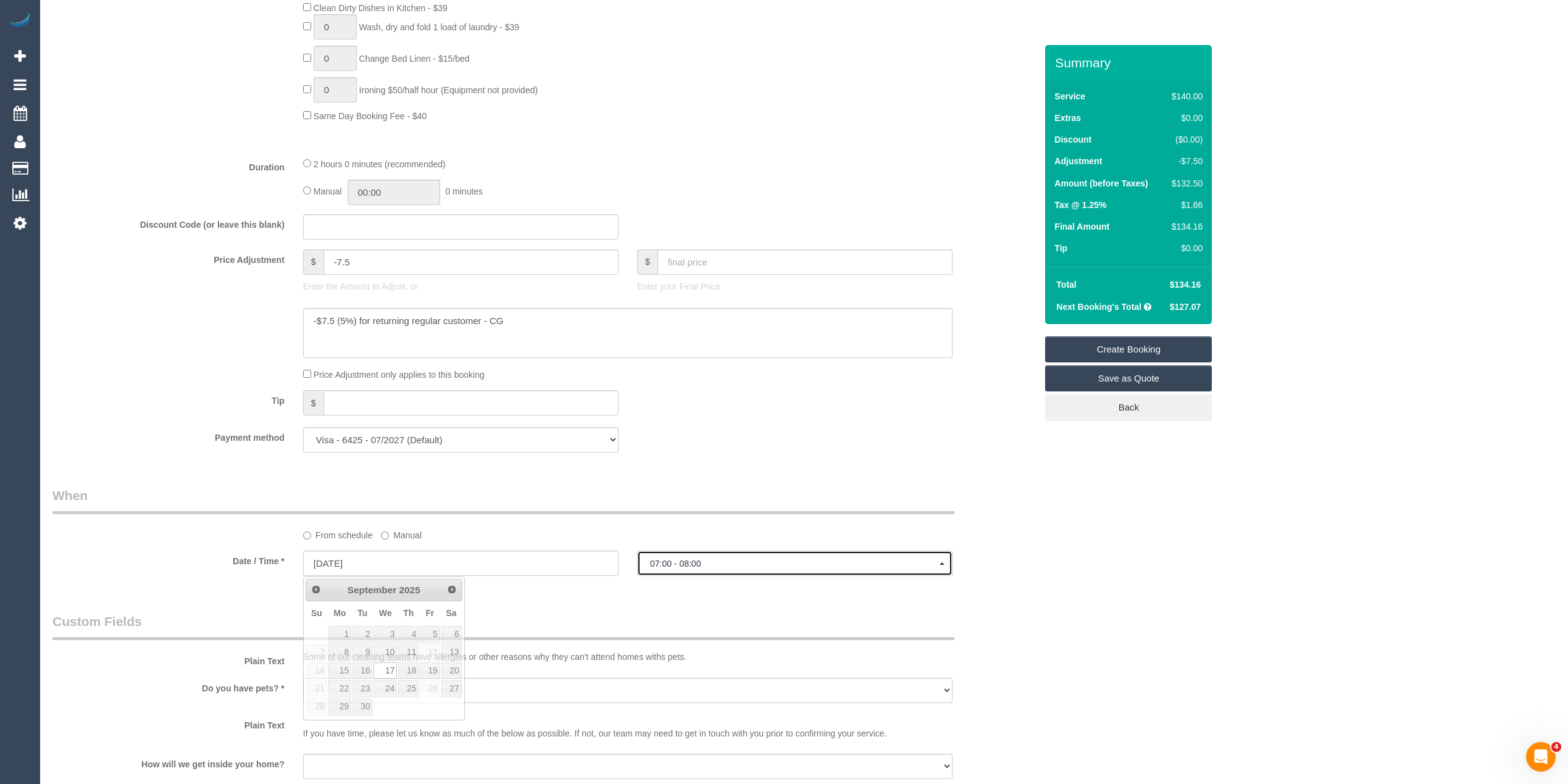
click at [677, 564] on span "07:00 - 08:00" at bounding box center [795, 563] width 290 height 10
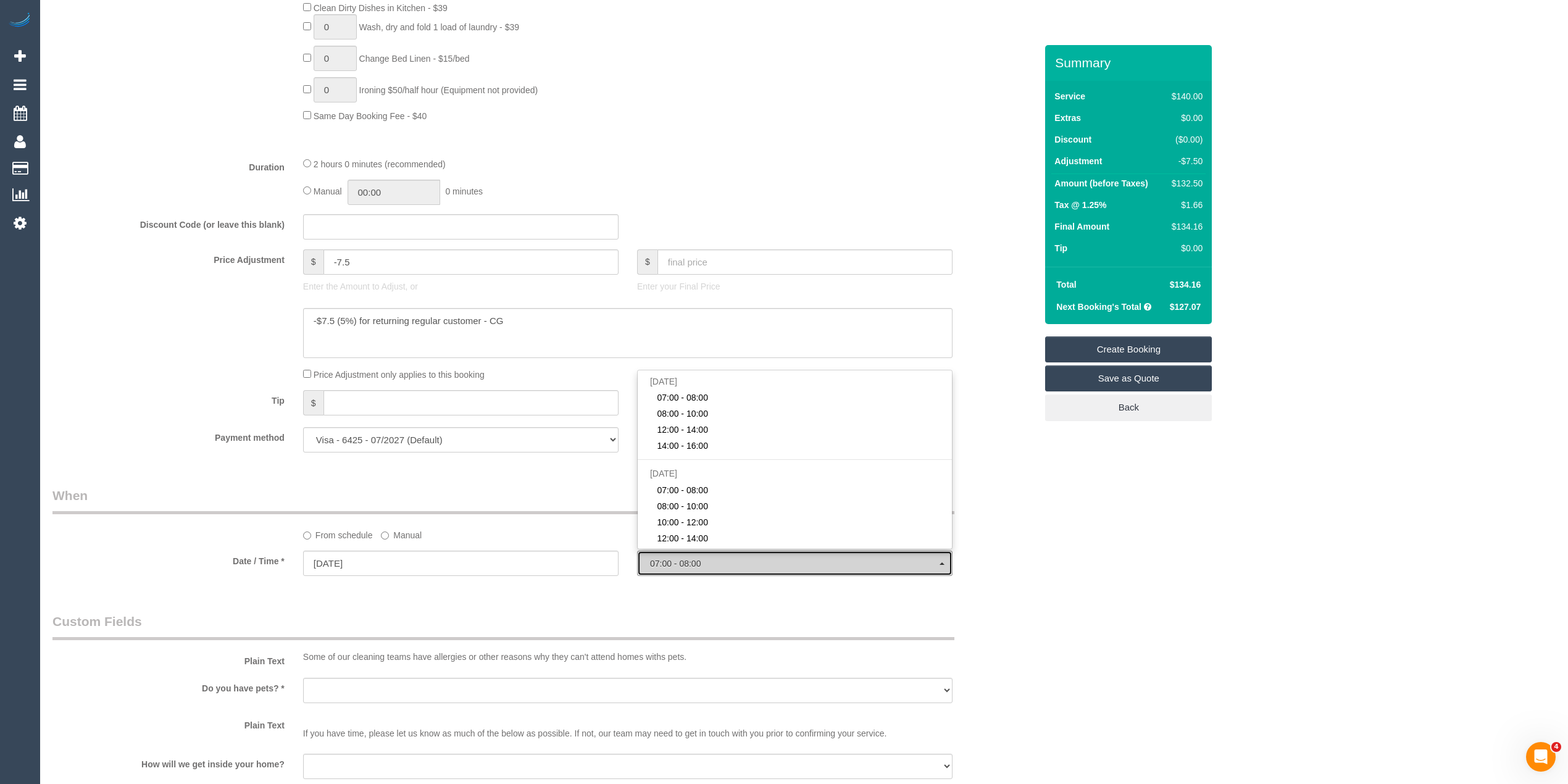
click at [677, 564] on span "07:00 - 08:00" at bounding box center [795, 563] width 290 height 10
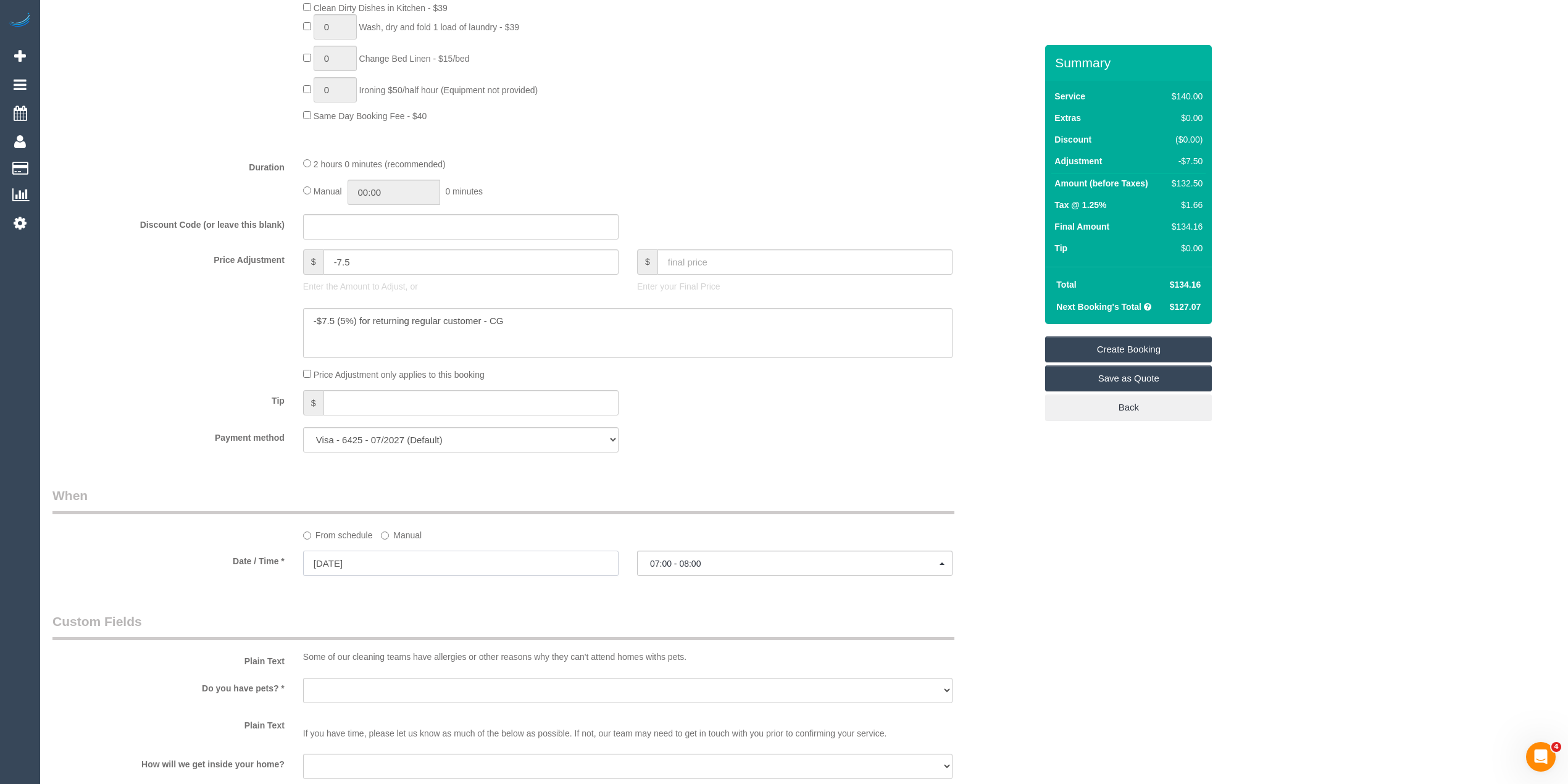
click at [330, 561] on input "17/09/2025" at bounding box center [460, 563] width 315 height 25
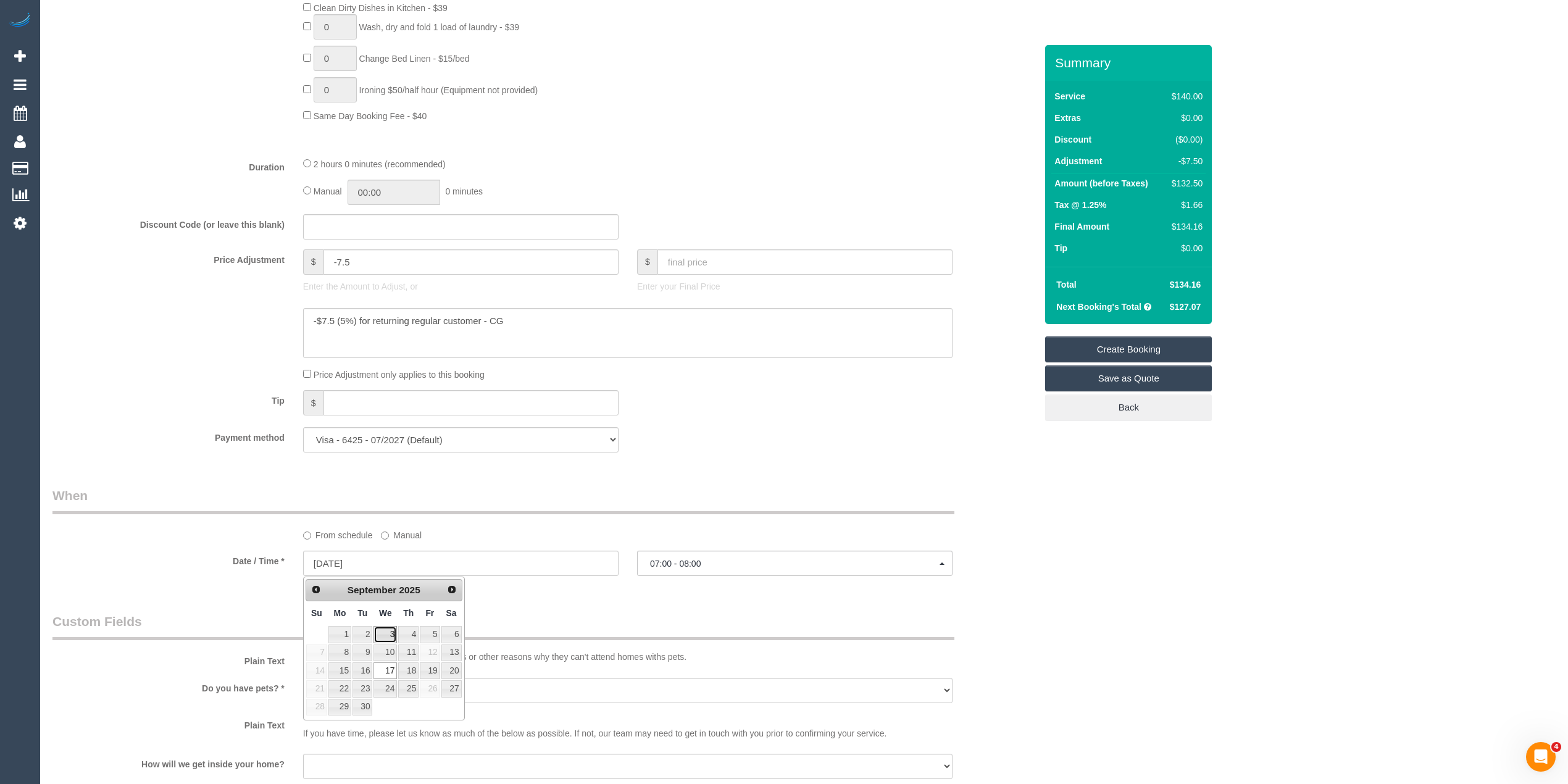
click at [386, 638] on link "3" at bounding box center [385, 635] width 23 height 17
type input "03/09/2025"
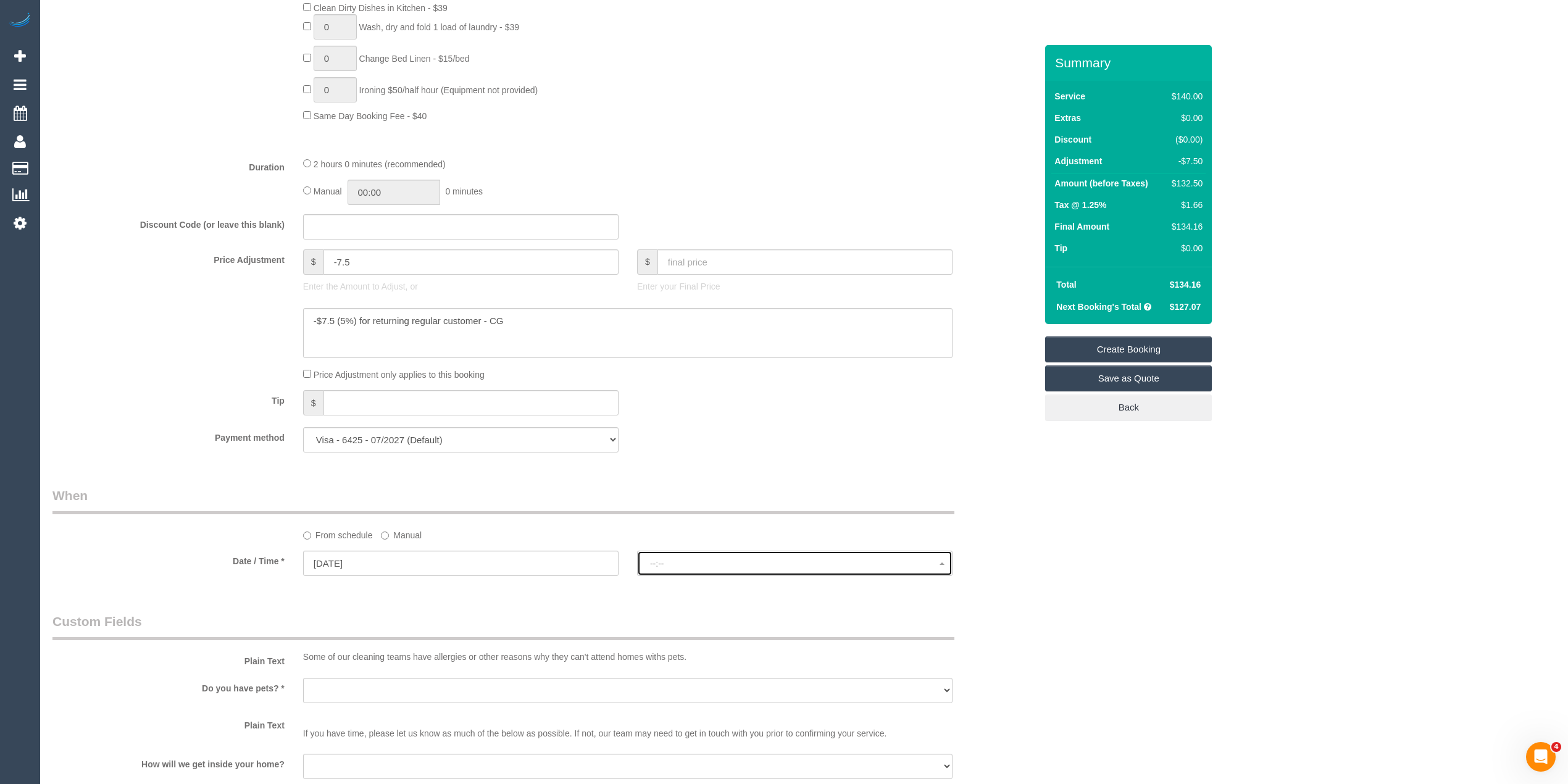
click at [674, 562] on span "--:--" at bounding box center [795, 563] width 290 height 10
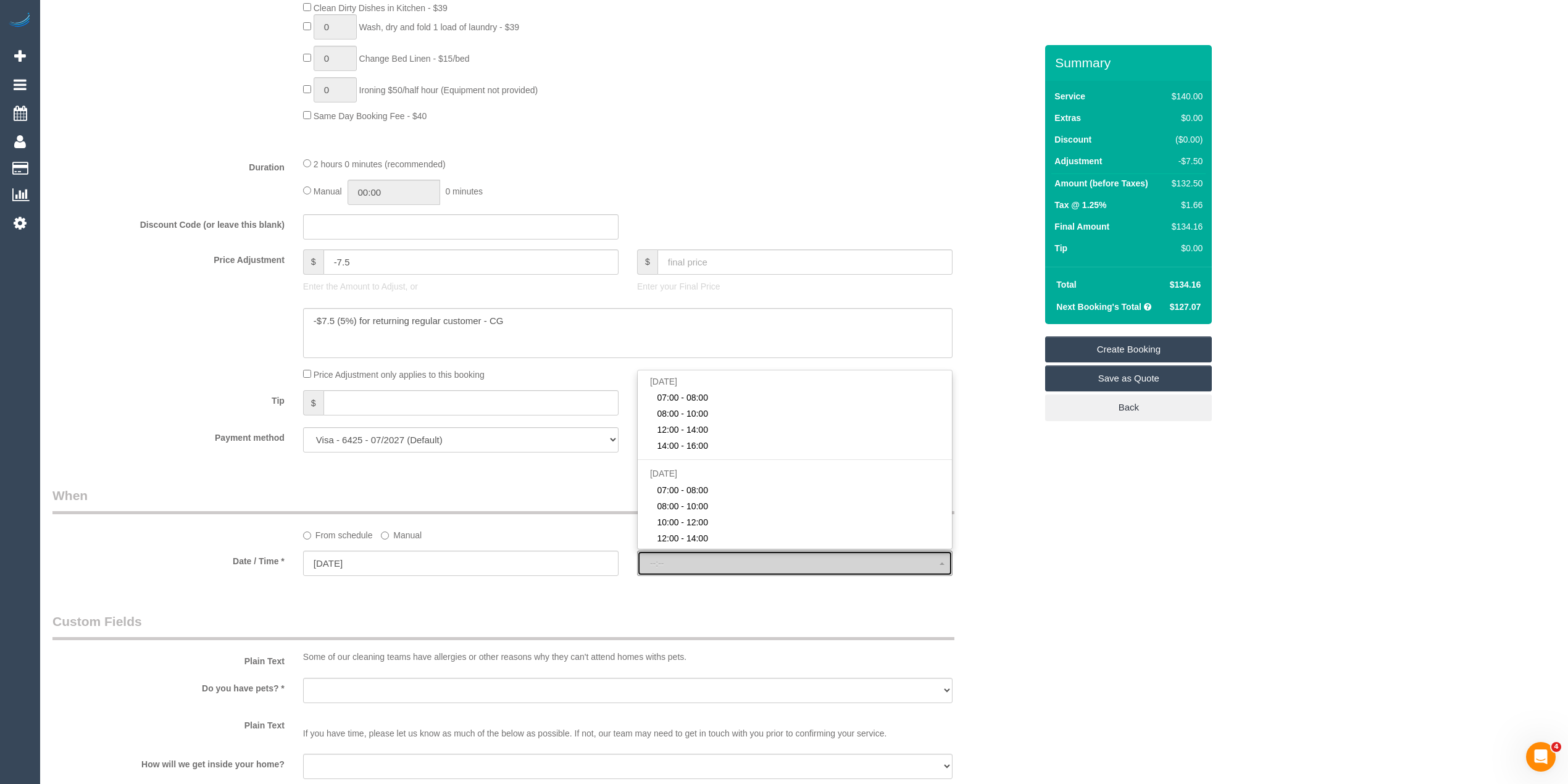
select select "spot57"
click at [674, 562] on span "07:00 - 08:00" at bounding box center [795, 563] width 290 height 10
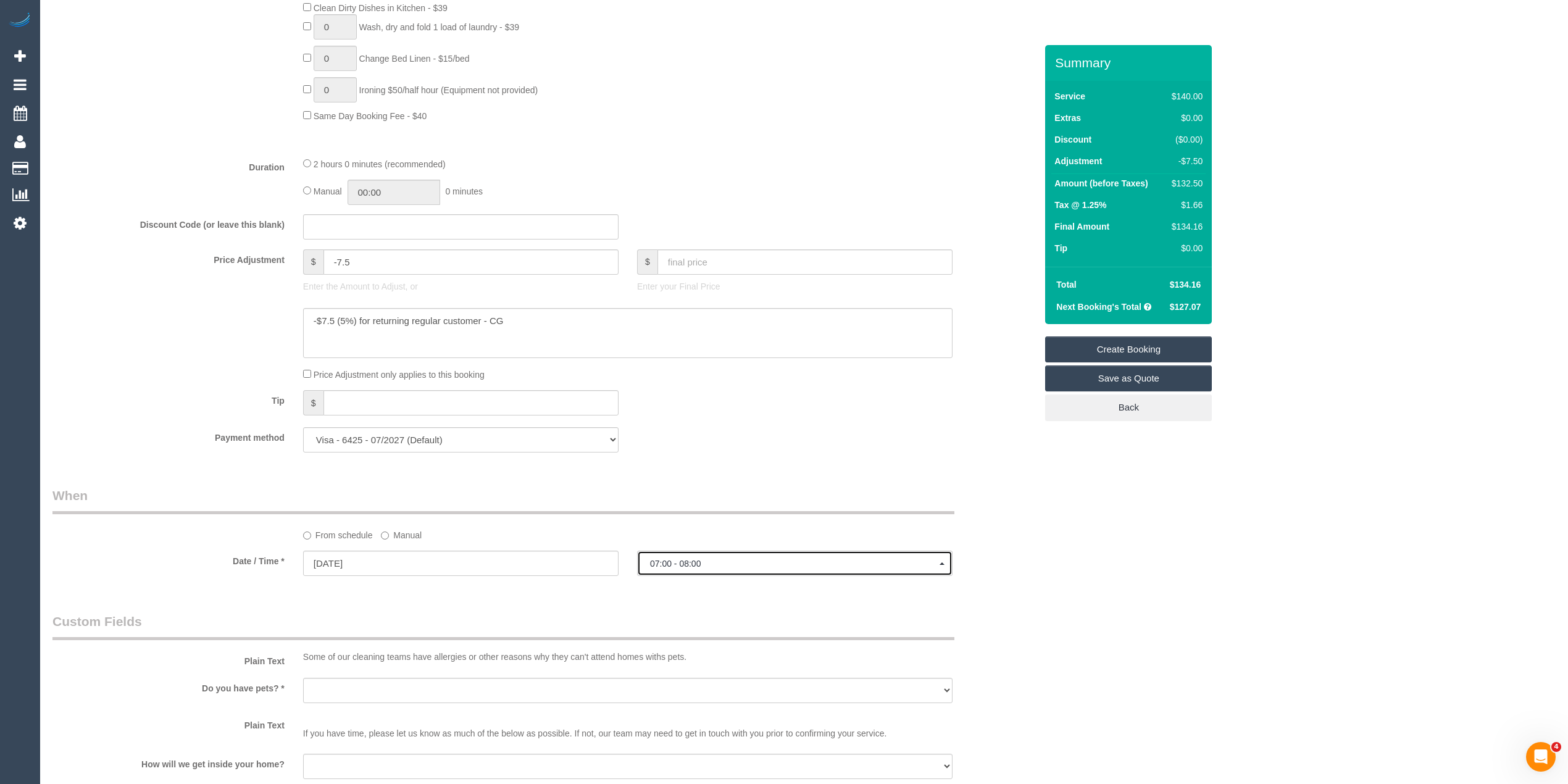
click at [704, 561] on span "07:00 - 08:00" at bounding box center [795, 563] width 290 height 10
